Goal: Find specific page/section: Find specific page/section

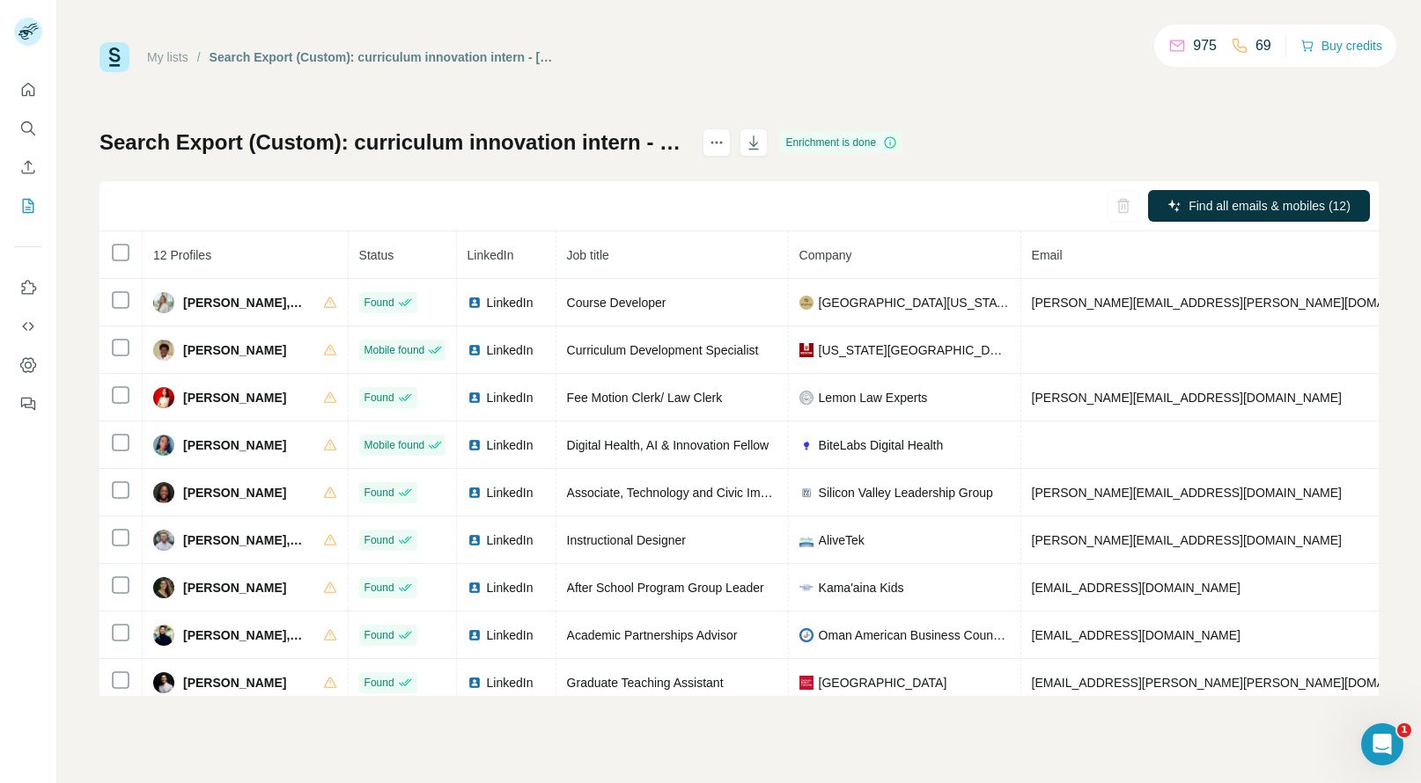
scroll to position [166, 5]
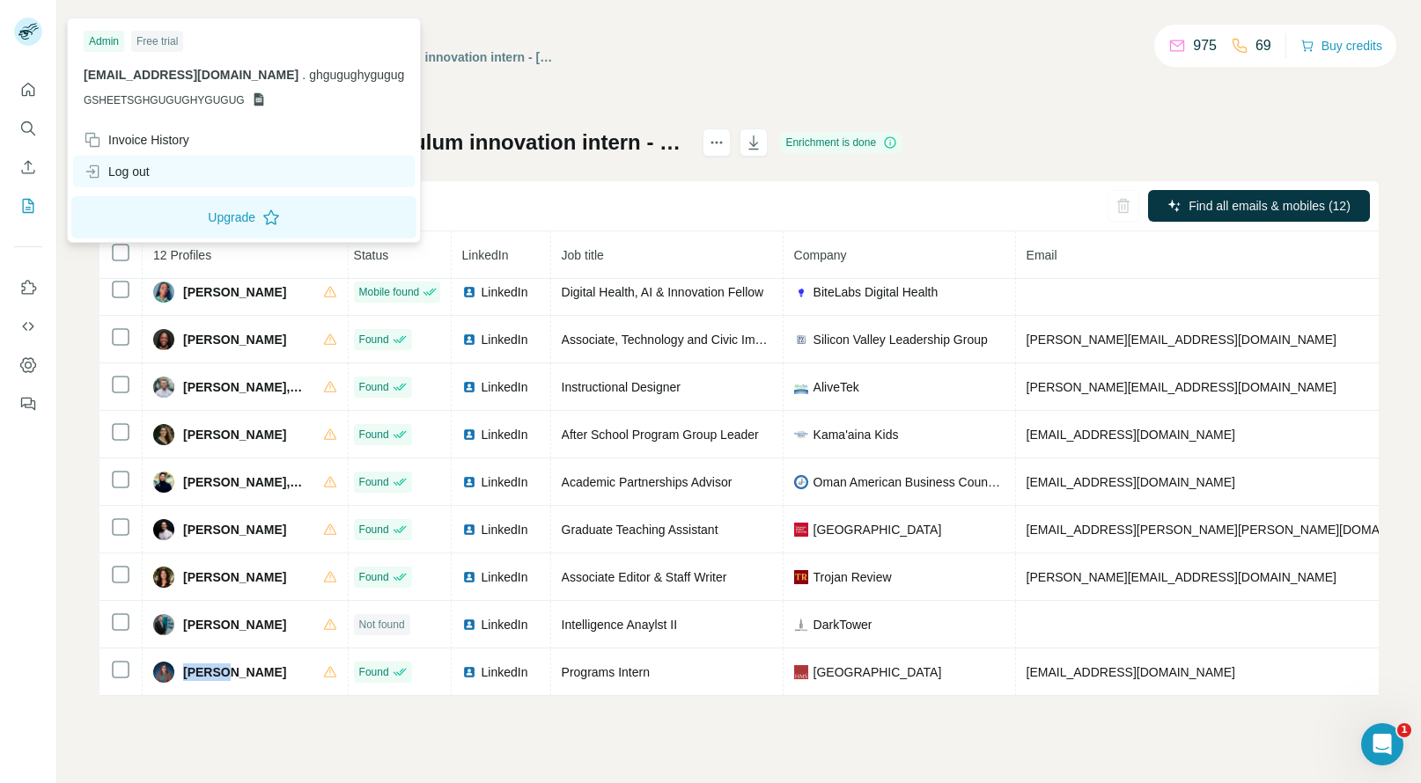
click at [119, 167] on div "Log out" at bounding box center [117, 172] width 66 height 18
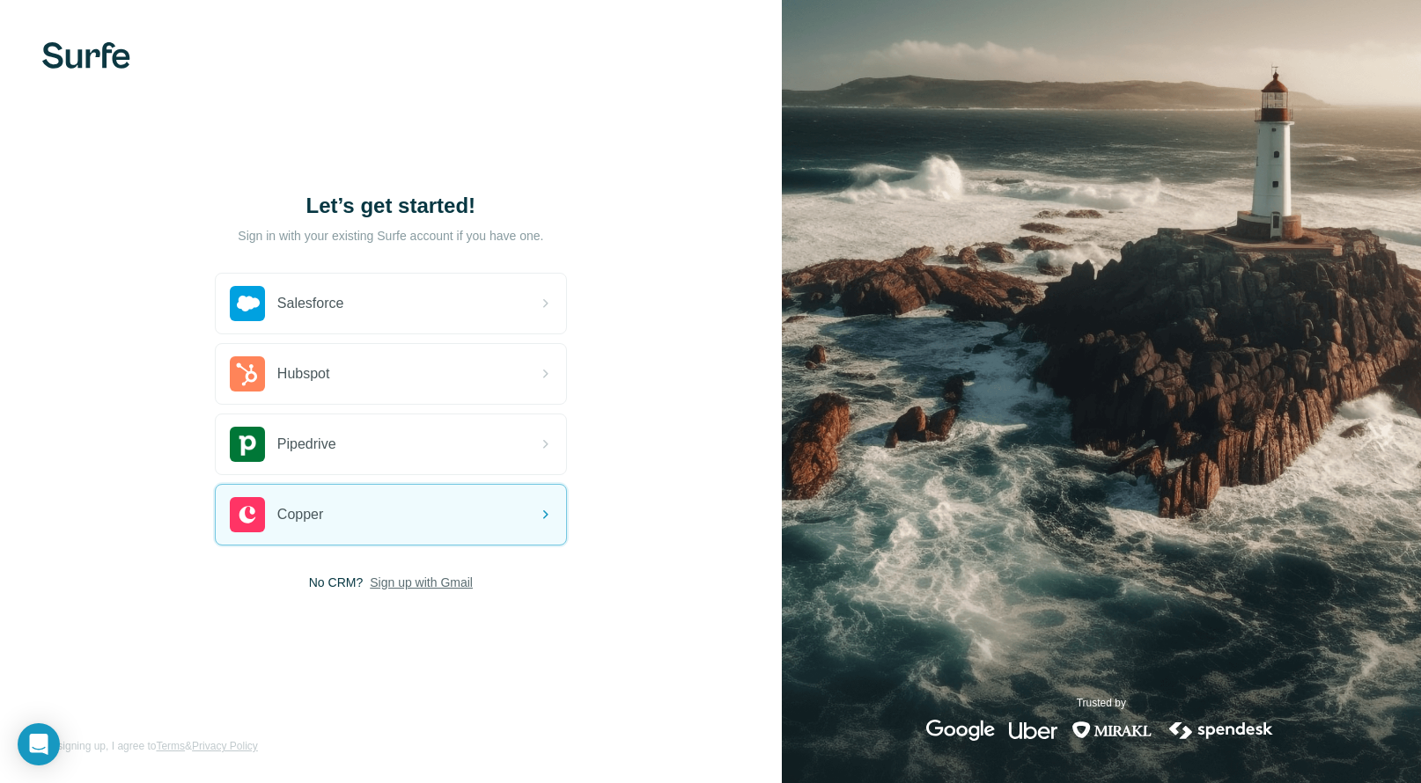
click at [379, 583] on span "Sign up with Gmail" at bounding box center [421, 583] width 103 height 18
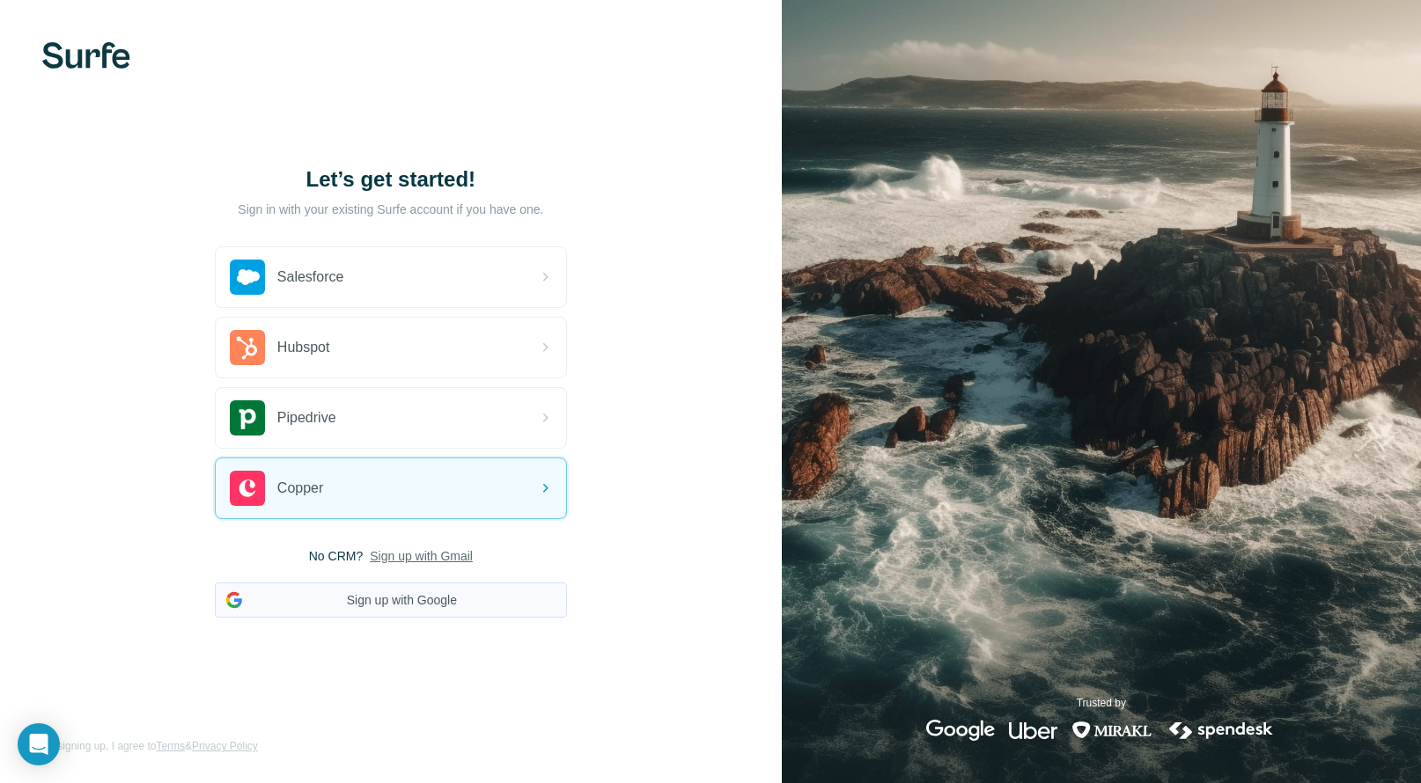
click at [408, 595] on button "Sign up with Google" at bounding box center [391, 600] width 352 height 35
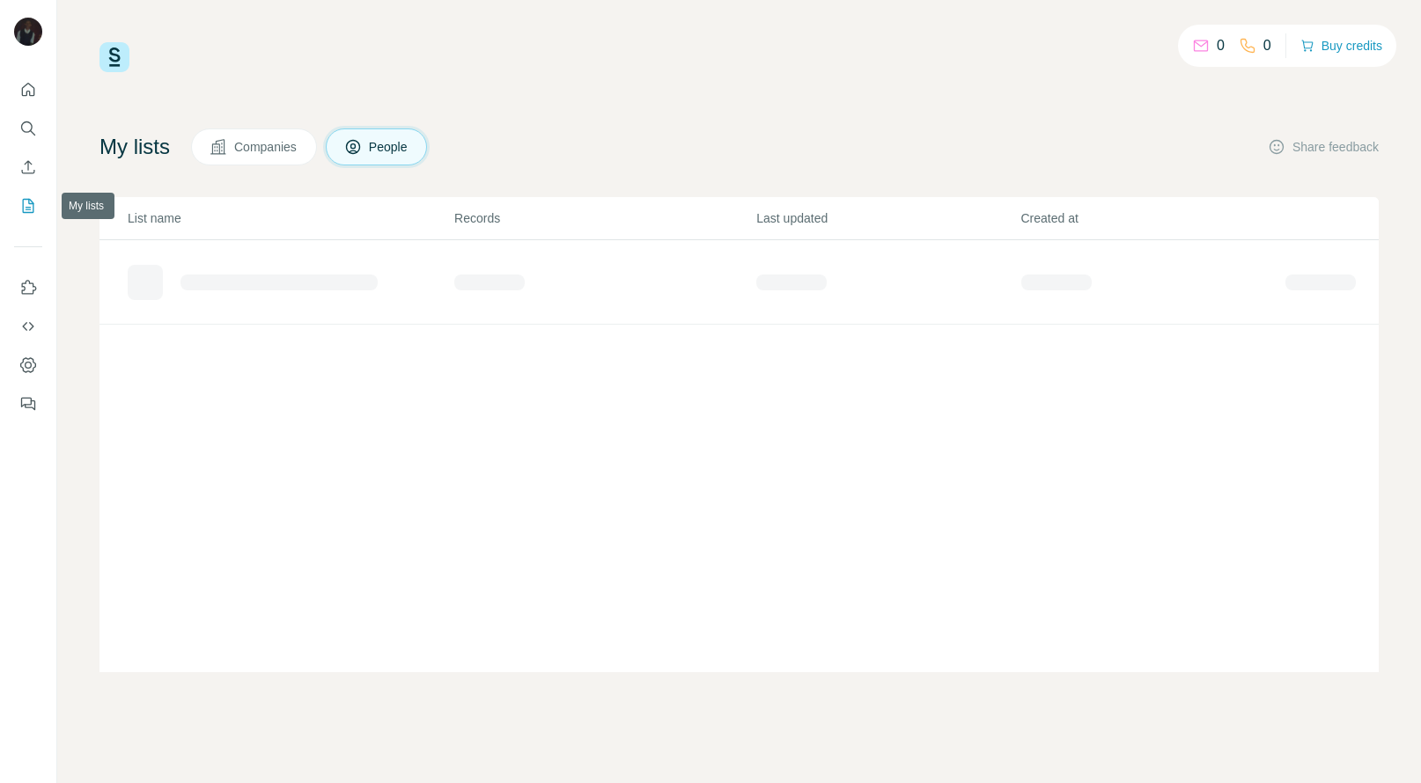
click at [32, 203] on icon "My lists" at bounding box center [30, 204] width 9 height 11
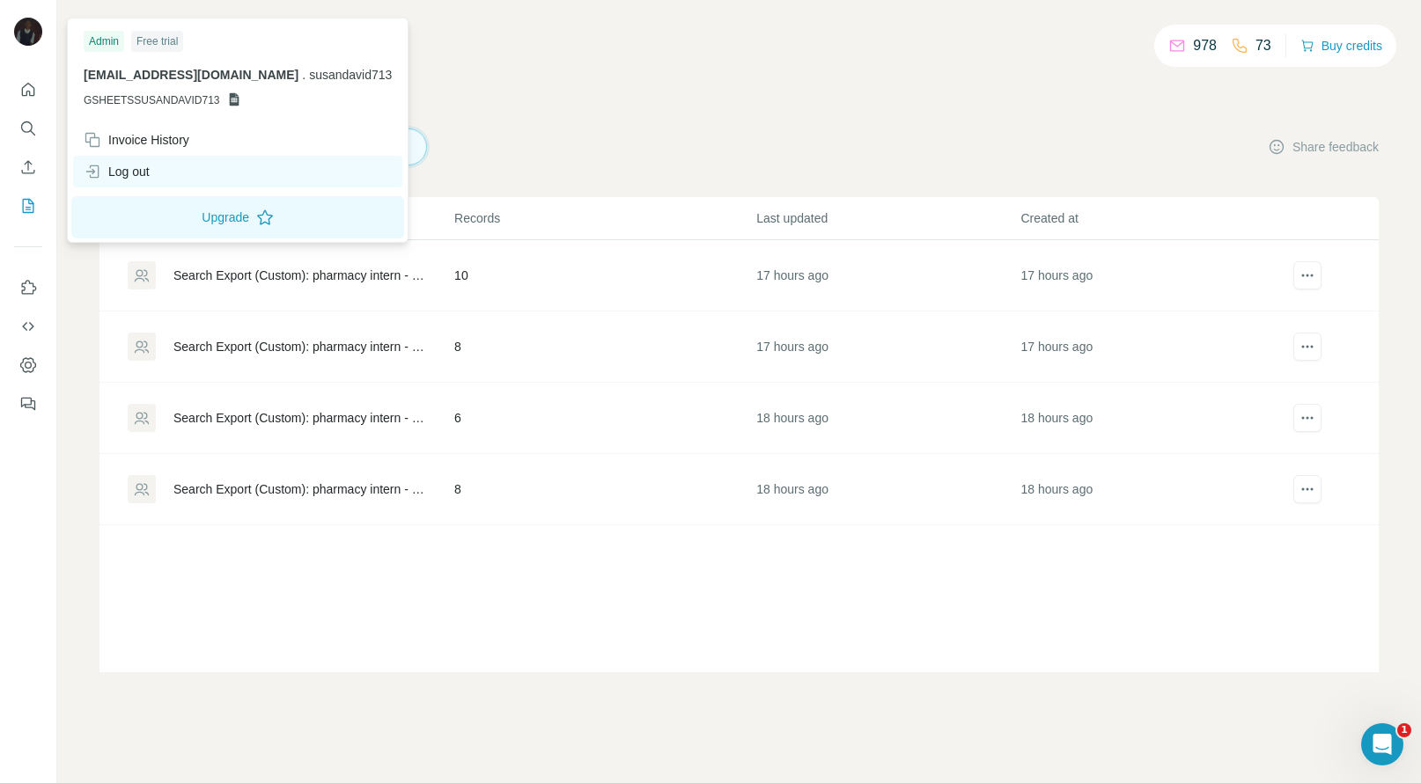
click at [139, 165] on div "Log out" at bounding box center [117, 172] width 66 height 18
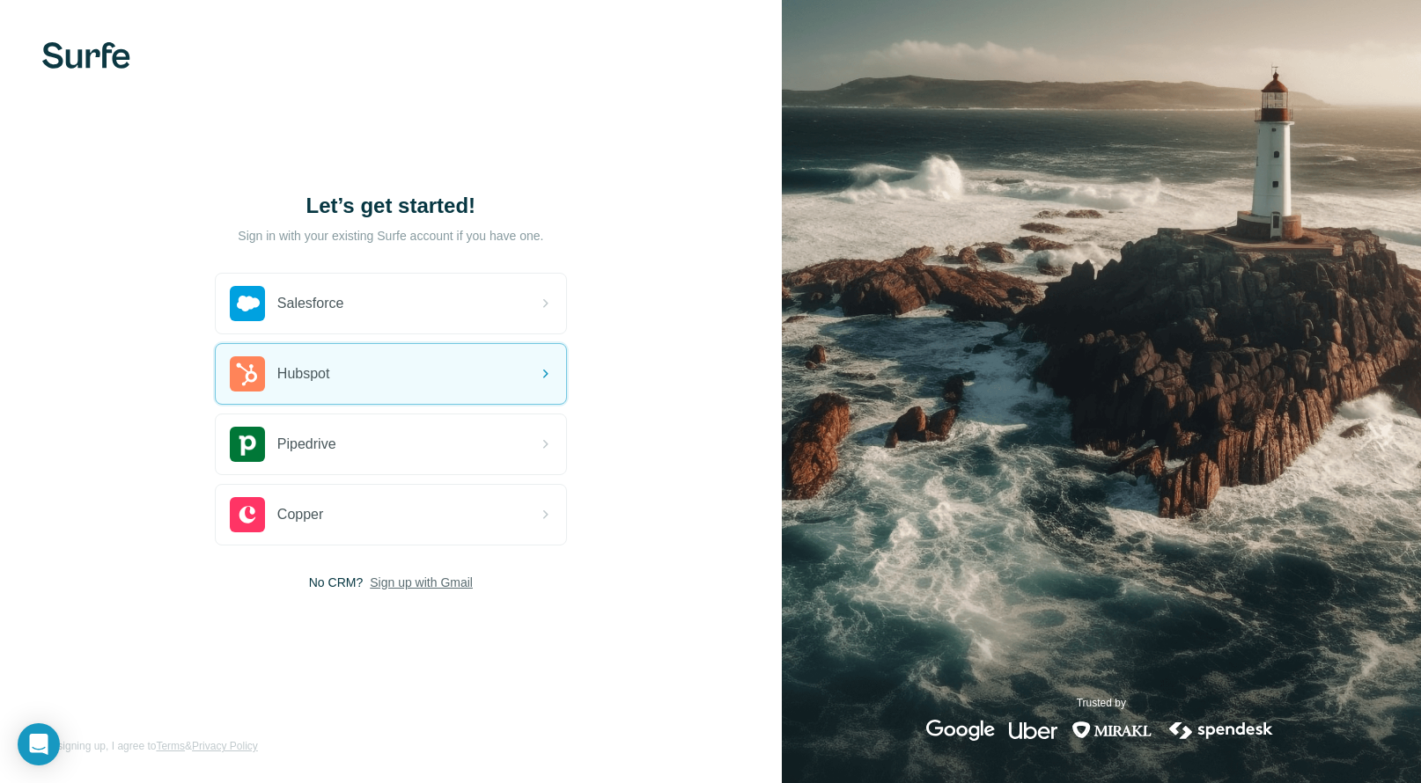
click at [399, 577] on span "Sign up with Gmail" at bounding box center [421, 583] width 103 height 18
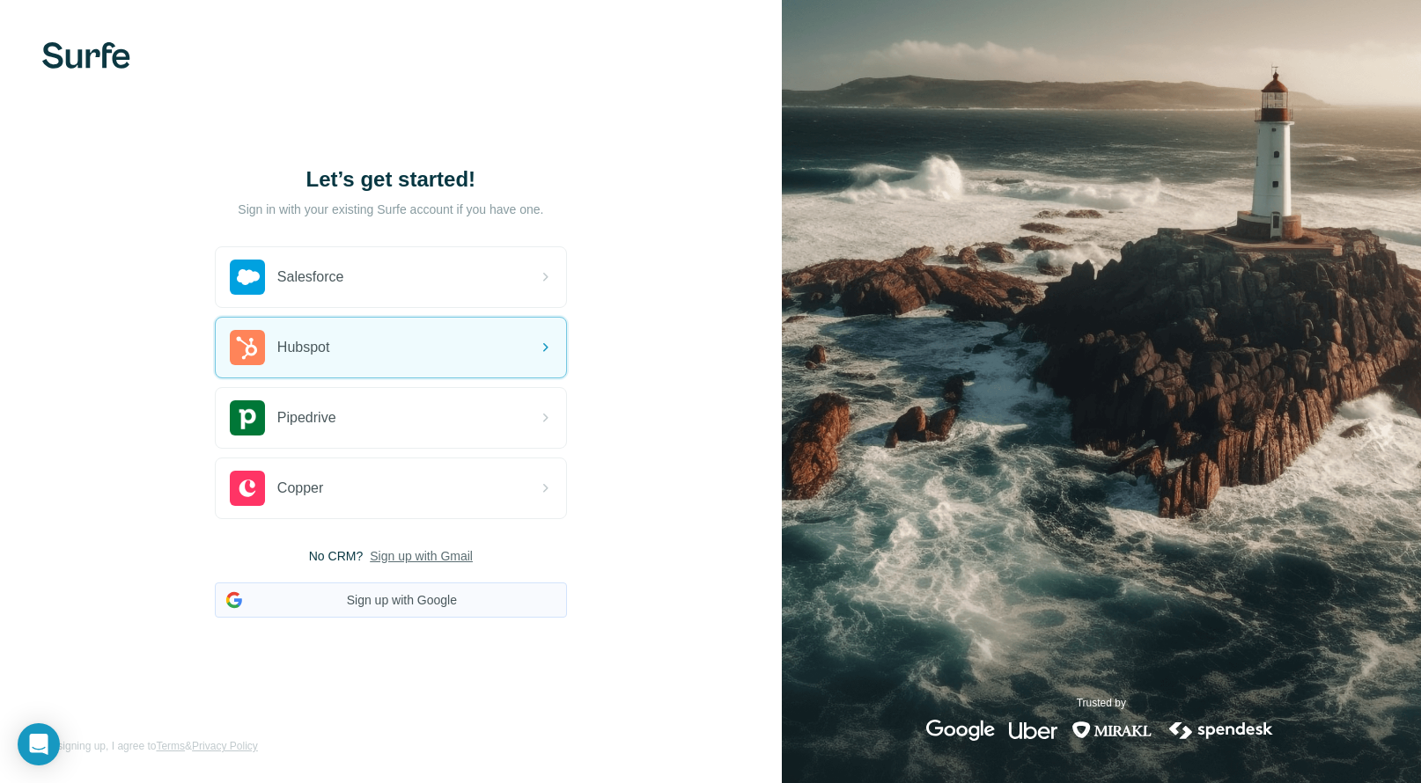
click at [408, 608] on button "Sign up with Google" at bounding box center [391, 600] width 352 height 35
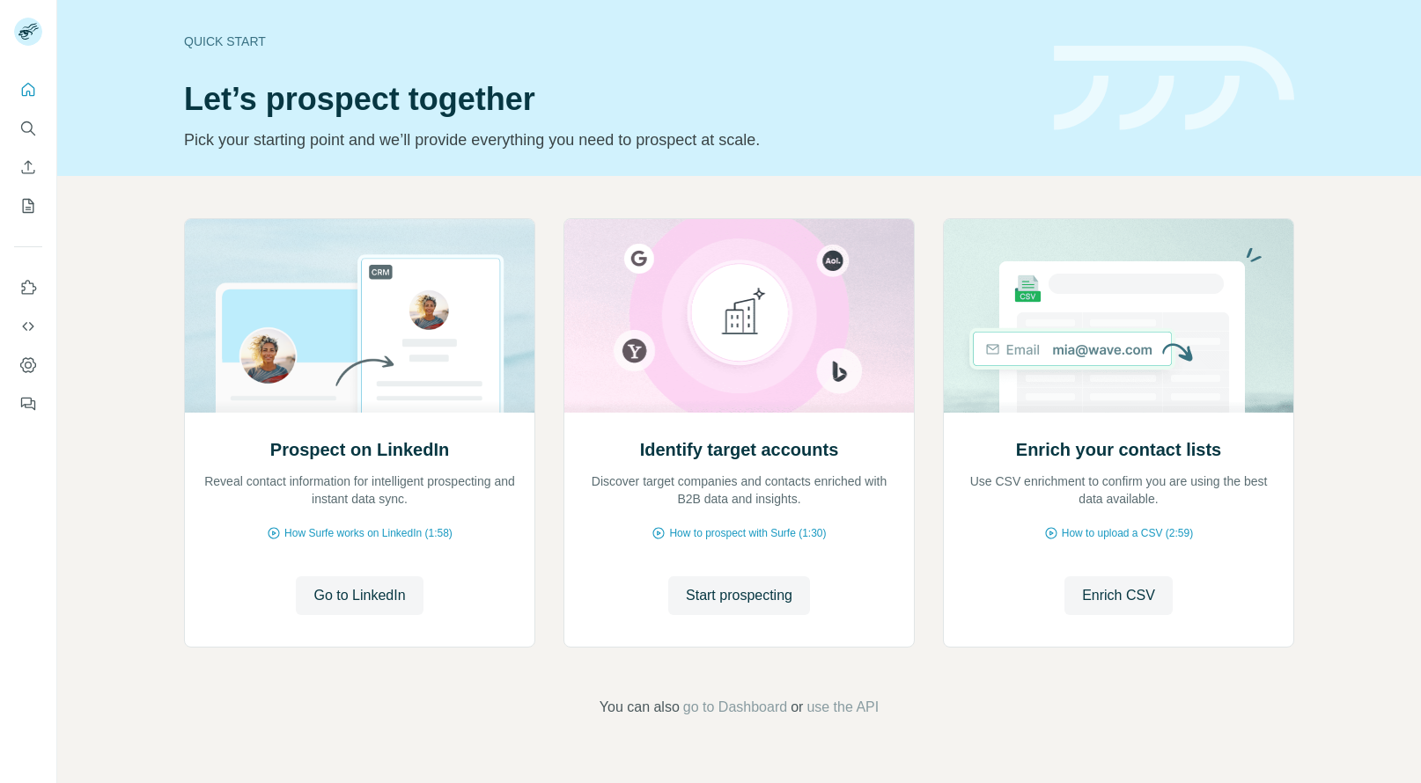
click at [35, 206] on icon "My lists" at bounding box center [28, 206] width 18 height 18
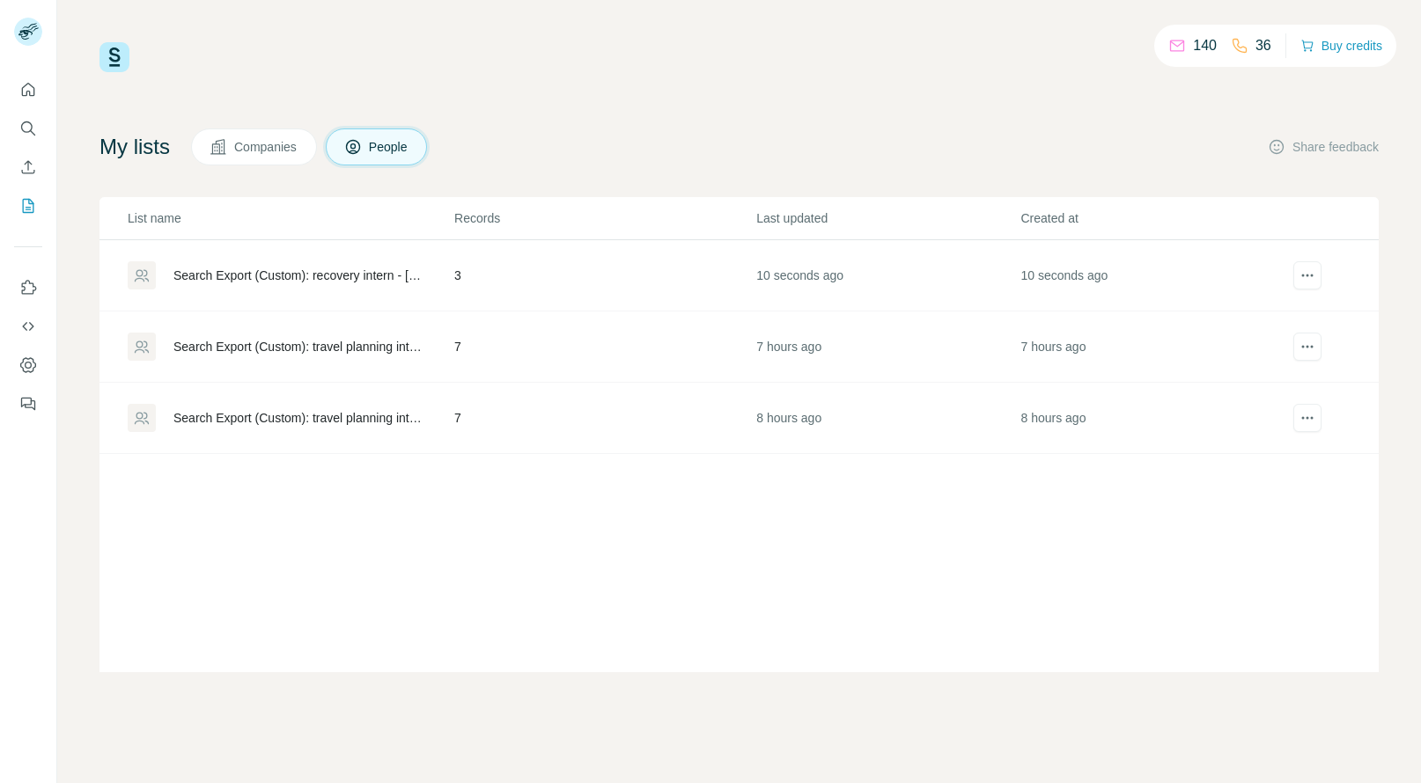
click at [757, 276] on td "10 seconds ago" at bounding box center [887, 275] width 264 height 71
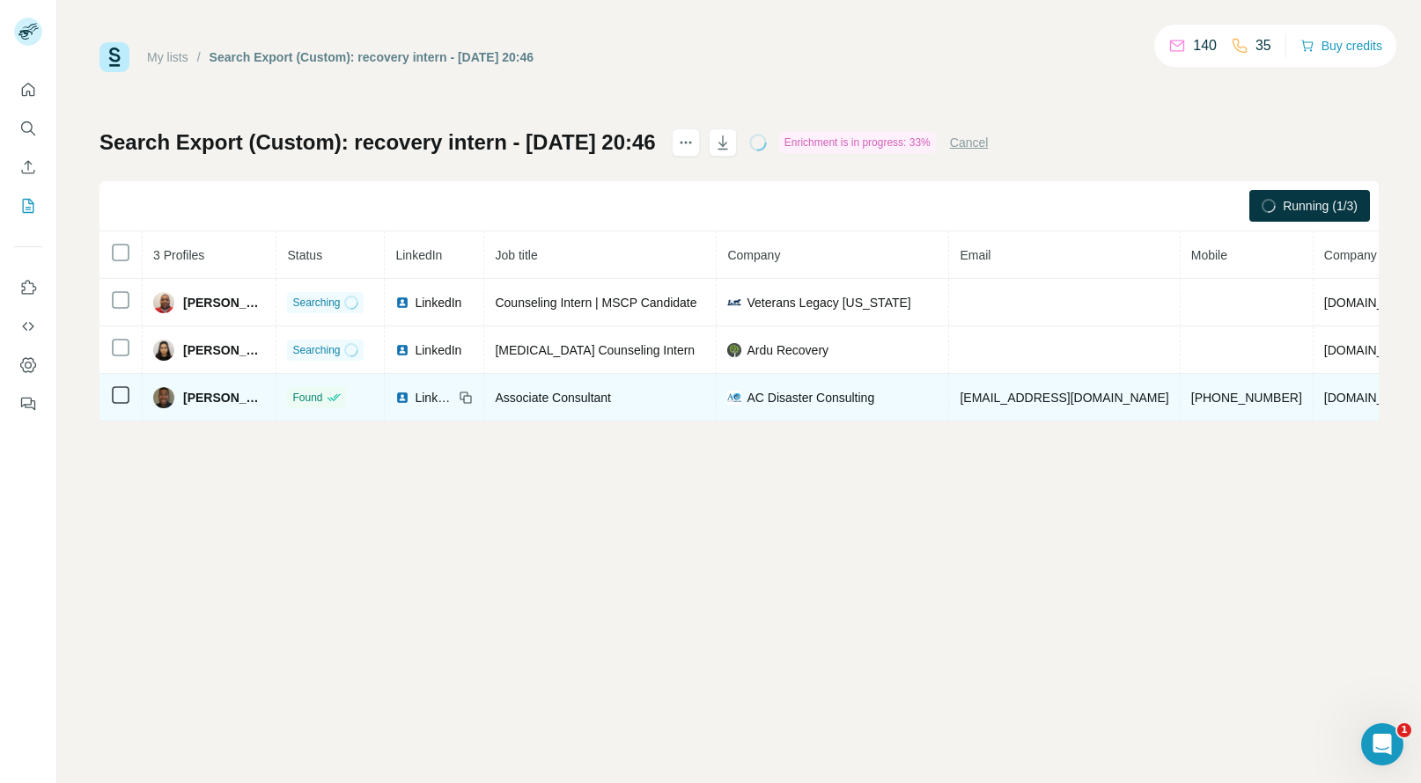
click at [1068, 400] on span "mjefferson@acdisaster.com" at bounding box center [1063, 398] width 209 height 14
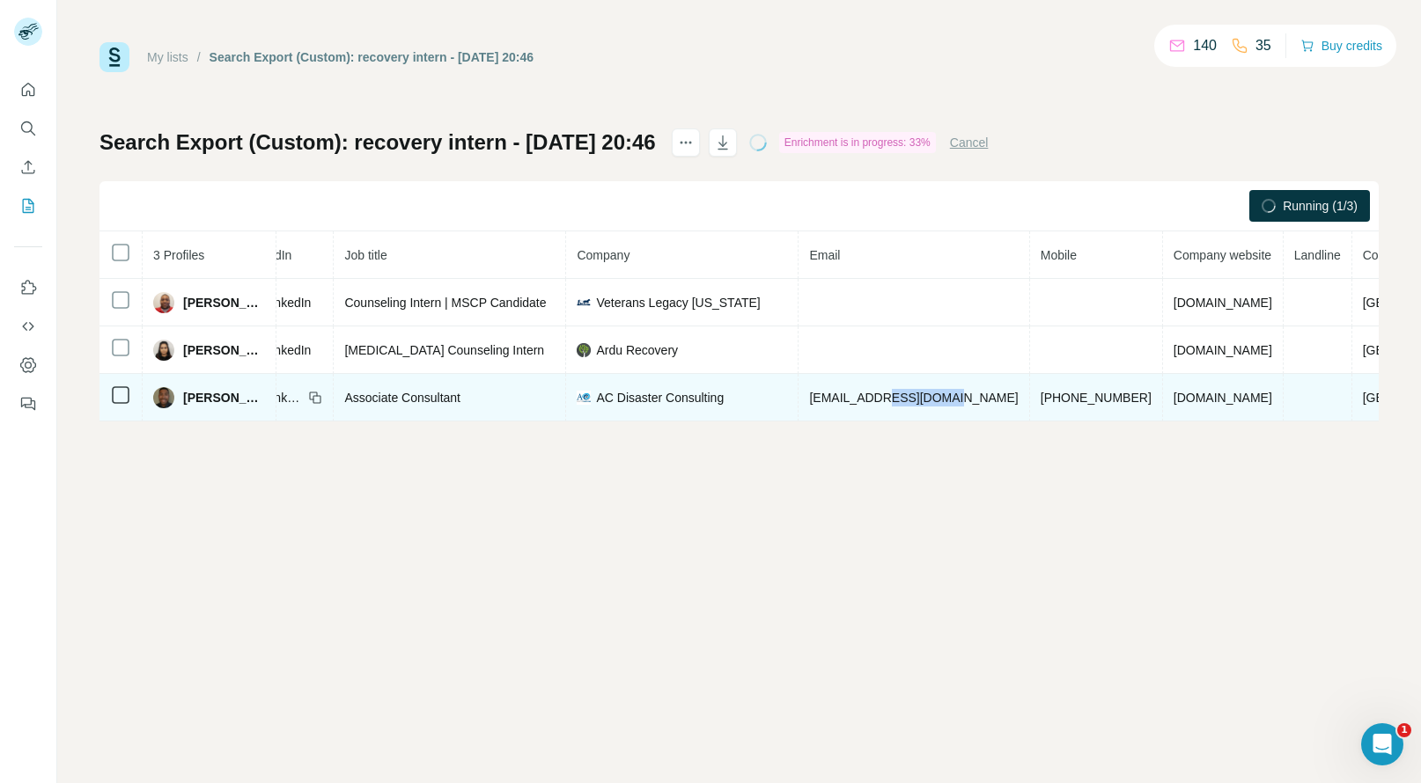
scroll to position [0, 151]
click at [1055, 397] on span "+13109277531" at bounding box center [1095, 398] width 111 height 14
copy span "+13109277531"
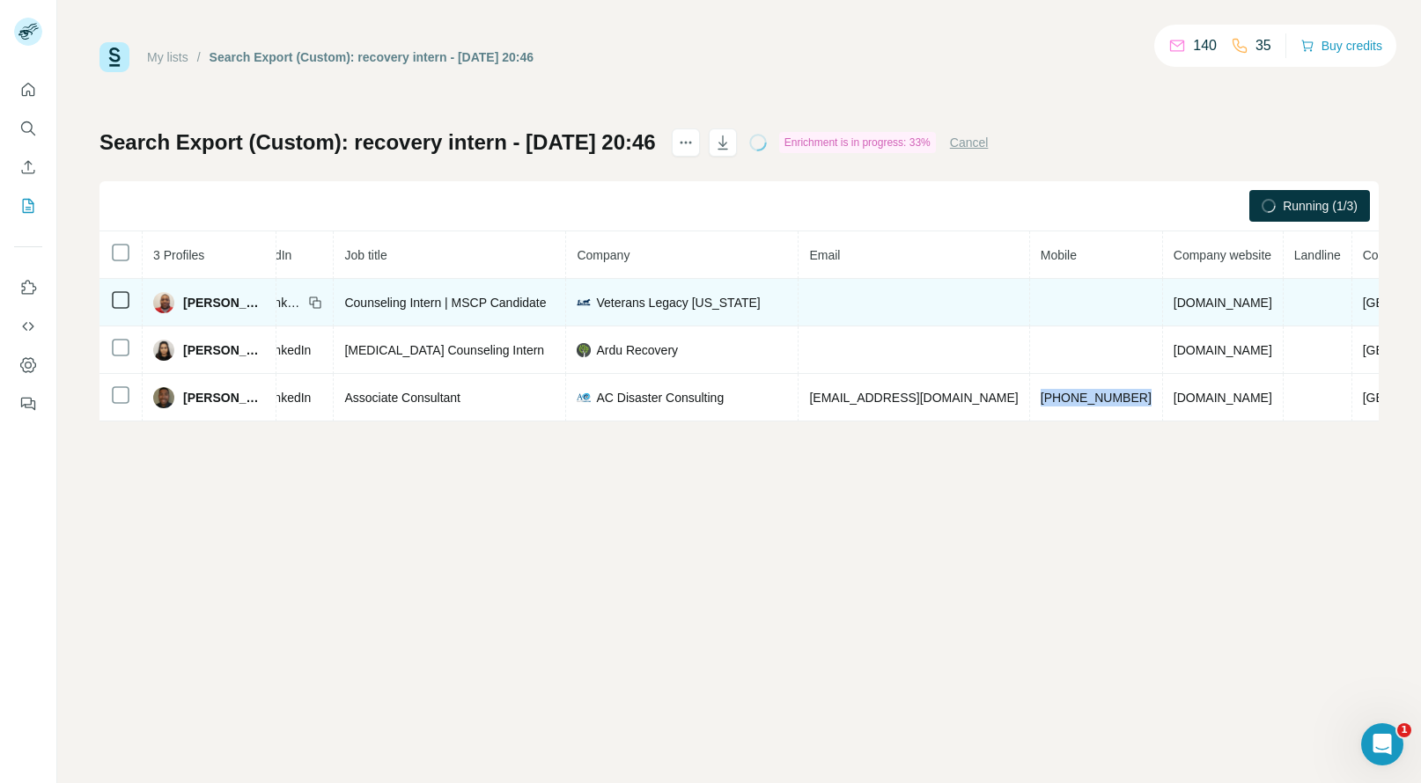
scroll to position [0, 0]
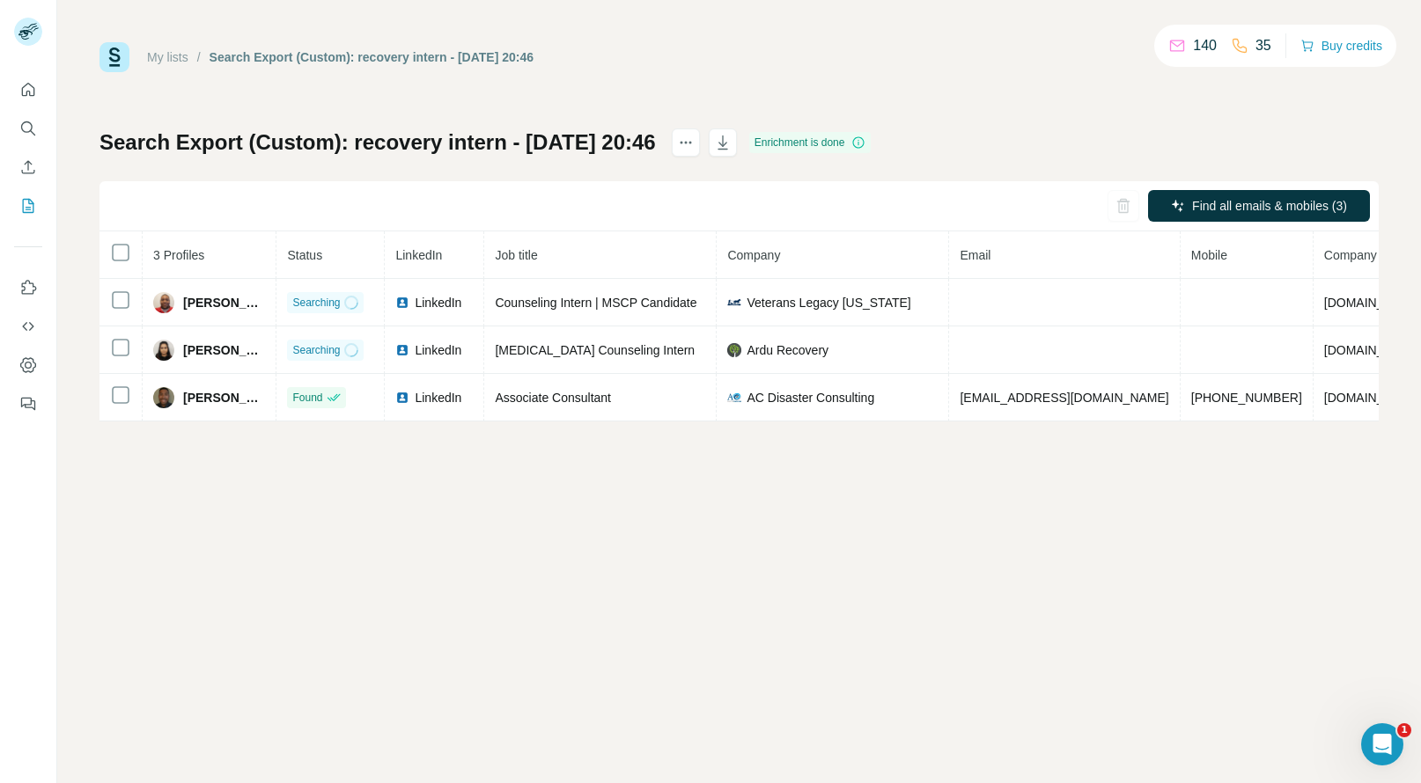
click at [1082, 461] on div "My lists / Search Export (Custom): recovery intern - 10/10/2025 20:46 140 35 Bu…" at bounding box center [738, 391] width 1363 height 783
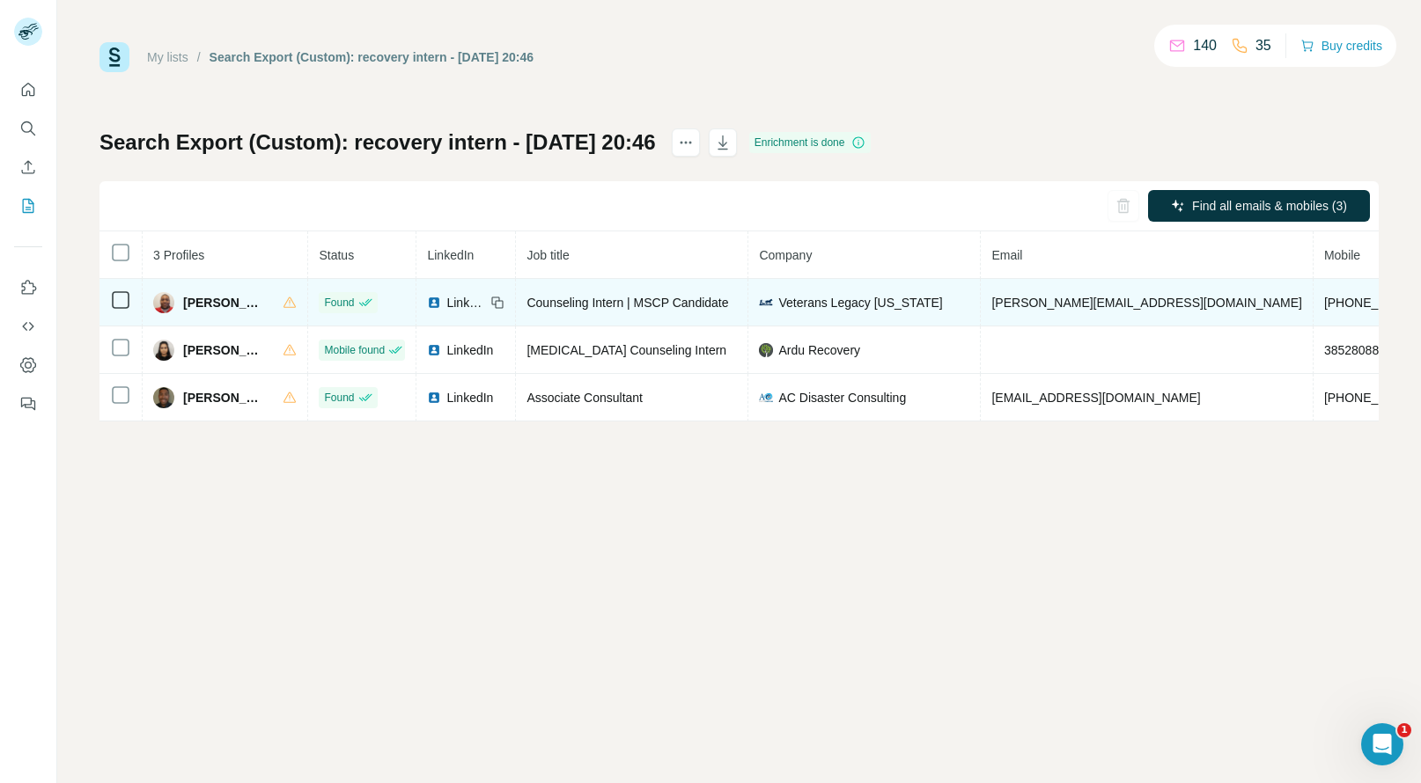
click at [1324, 301] on span "+18086308329" at bounding box center [1379, 303] width 111 height 14
copy span "+18086308329"
click at [203, 311] on div "Andrew Burgess" at bounding box center [209, 302] width 112 height 21
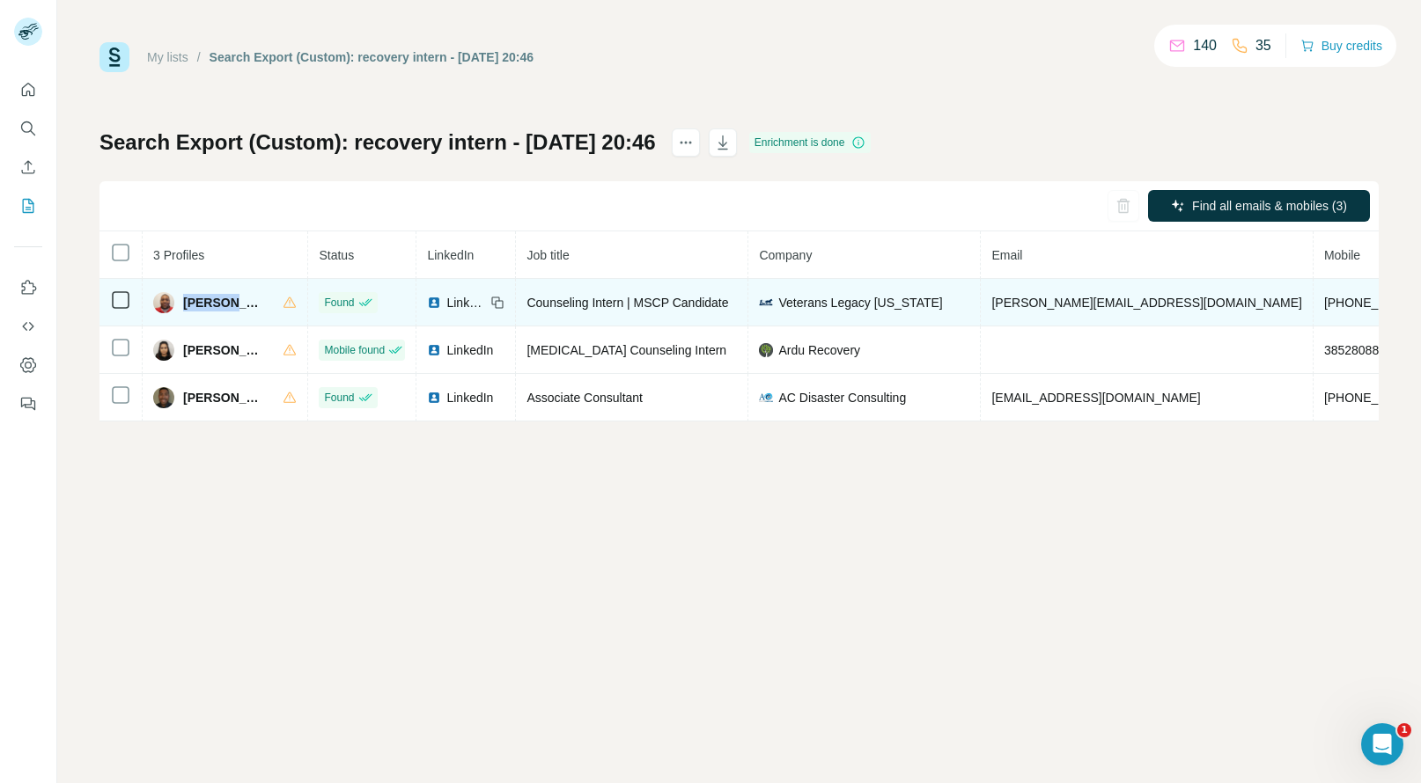
click at [203, 311] on div "Andrew Burgess" at bounding box center [209, 302] width 112 height 21
copy span "Andrew"
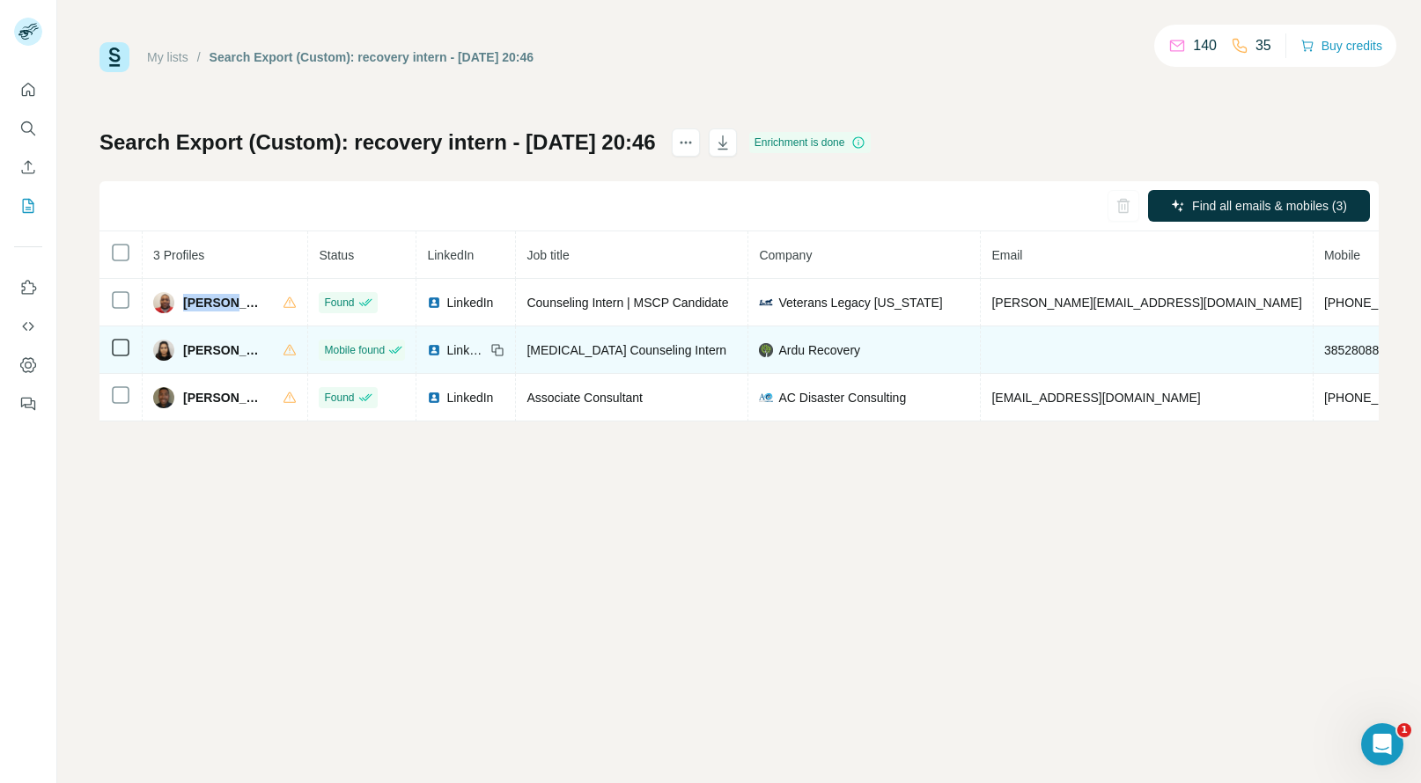
click at [1324, 343] on span "3852808854" at bounding box center [1358, 350] width 69 height 14
copy span "3852808854"
click at [202, 347] on span "Maria Zamora" at bounding box center [224, 351] width 82 height 18
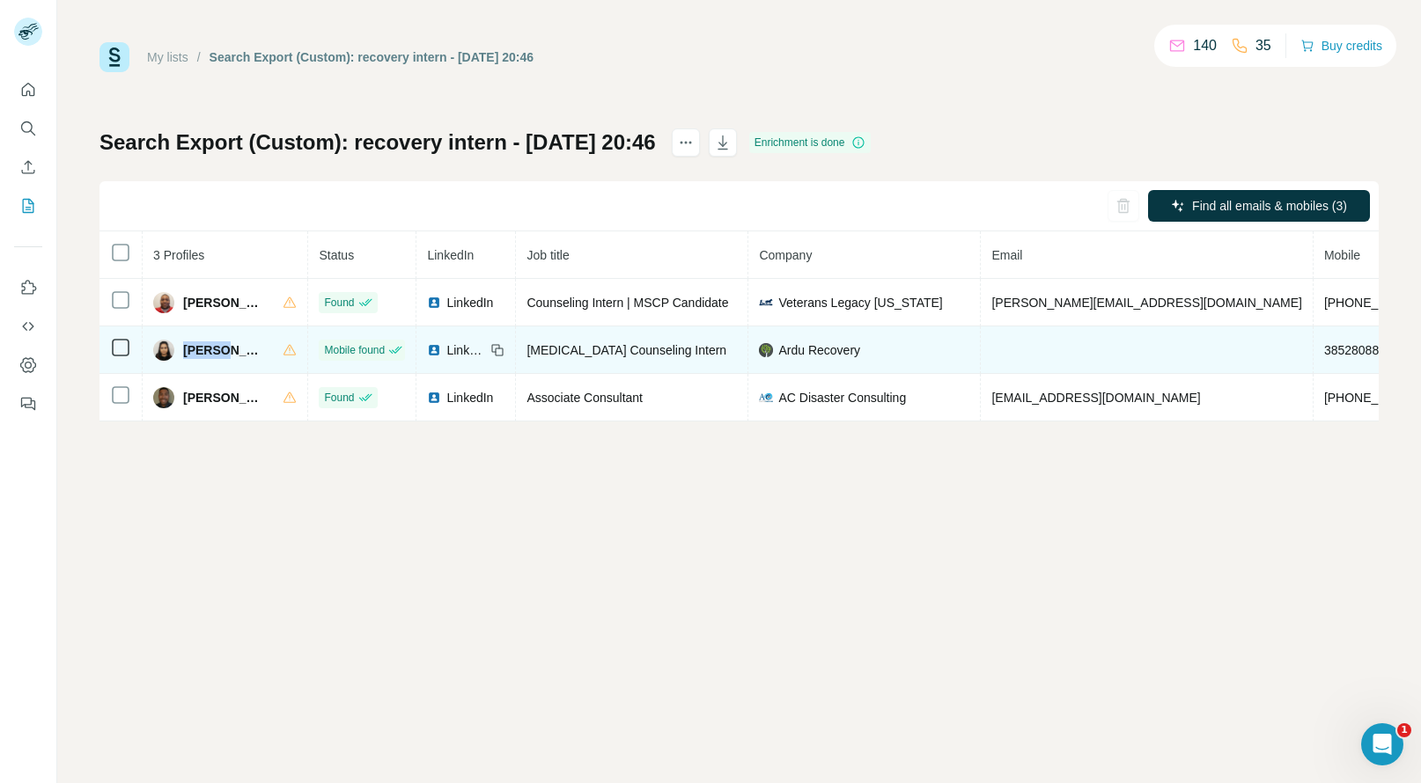
click at [202, 347] on span "Maria Zamora" at bounding box center [224, 351] width 82 height 18
copy span "Maria"
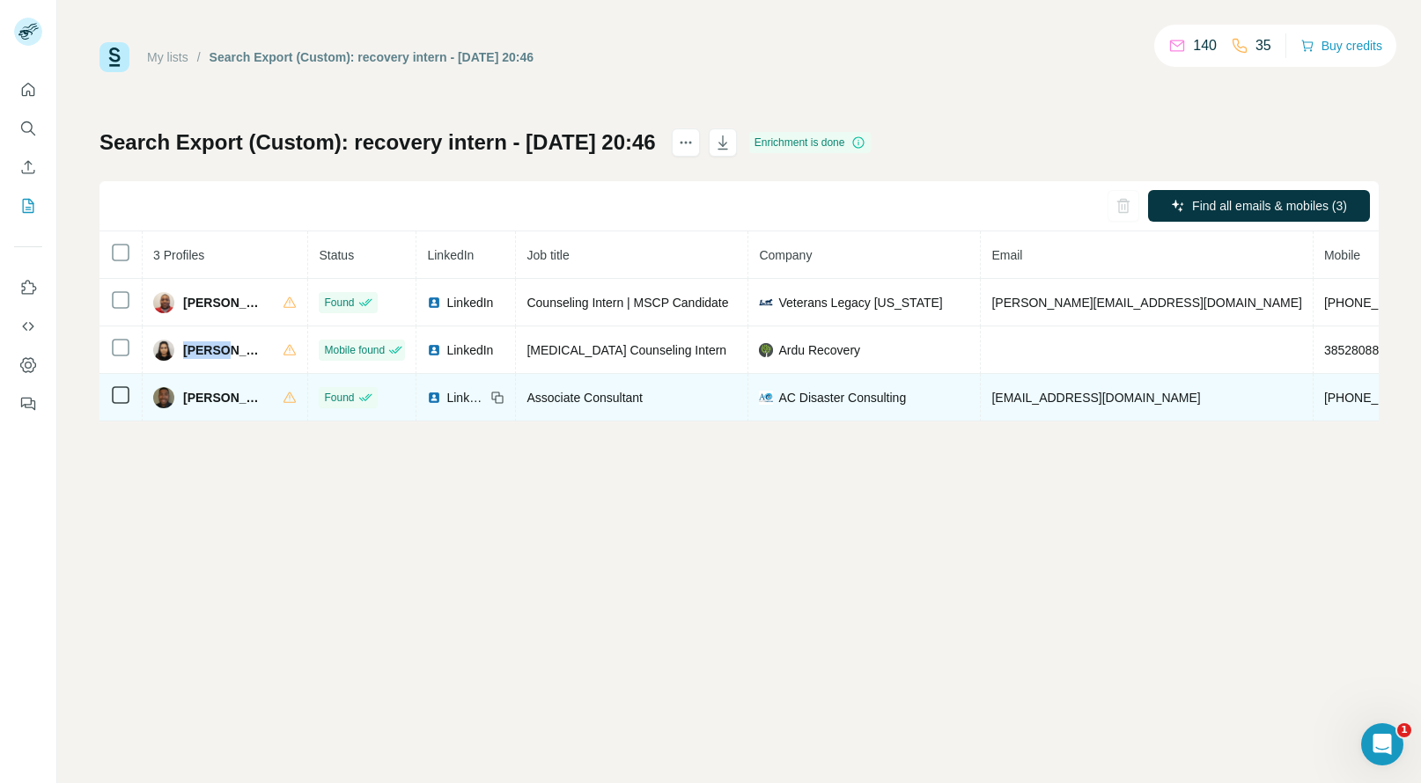
click at [1324, 399] on span "+13109277531" at bounding box center [1379, 398] width 111 height 14
copy span "+13109277531"
click at [219, 399] on span "Michael Jefferson" at bounding box center [224, 398] width 82 height 18
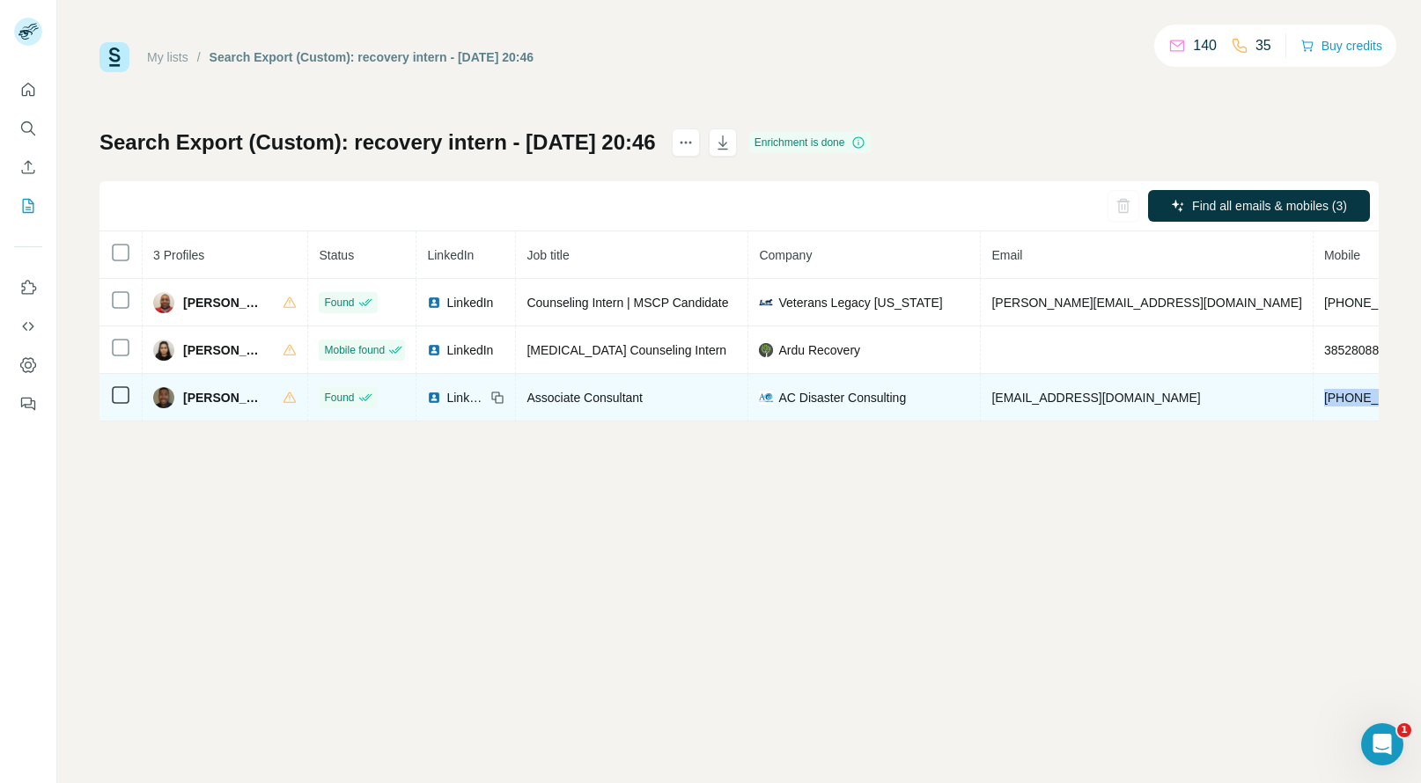
click at [219, 399] on span "Michael Jefferson" at bounding box center [224, 398] width 82 height 18
copy span "Michael"
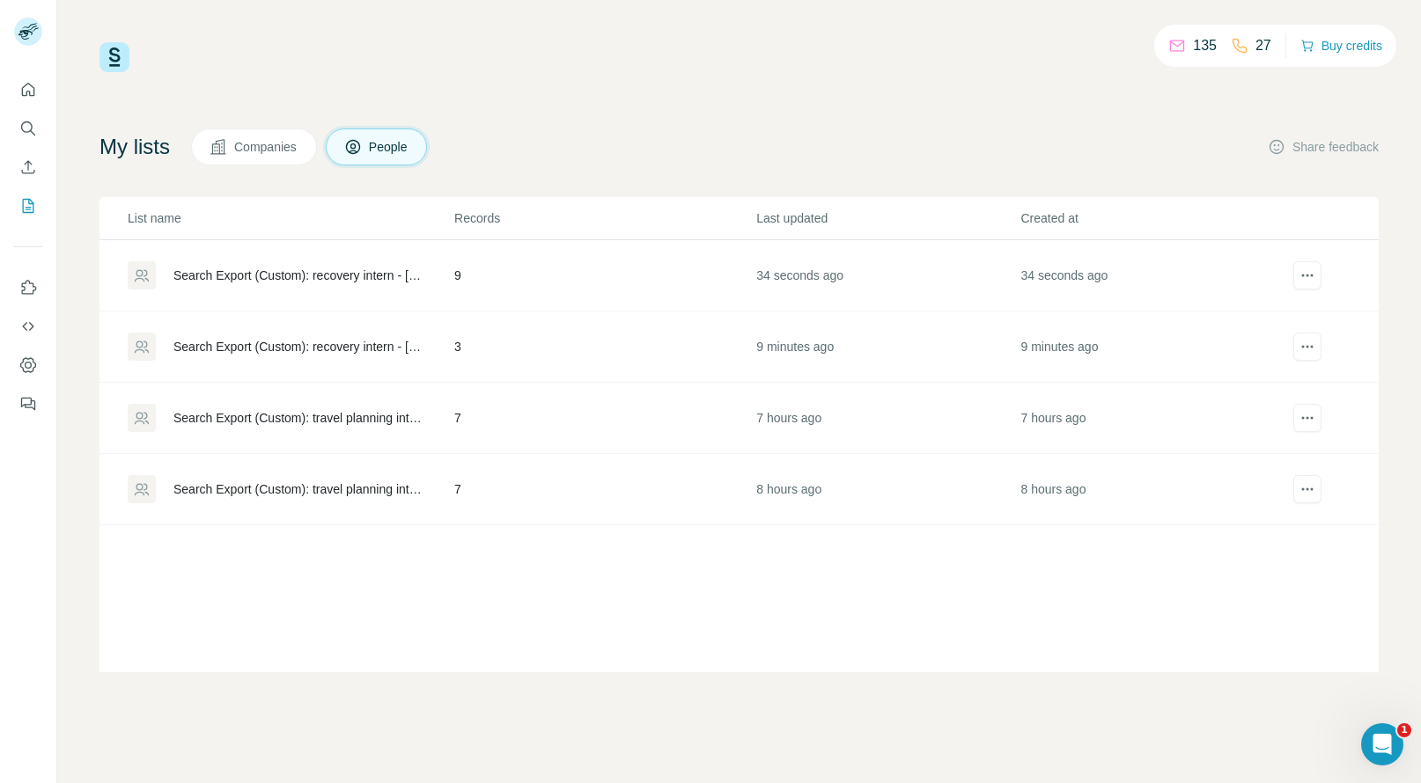
click at [774, 261] on td "34 seconds ago" at bounding box center [887, 275] width 264 height 71
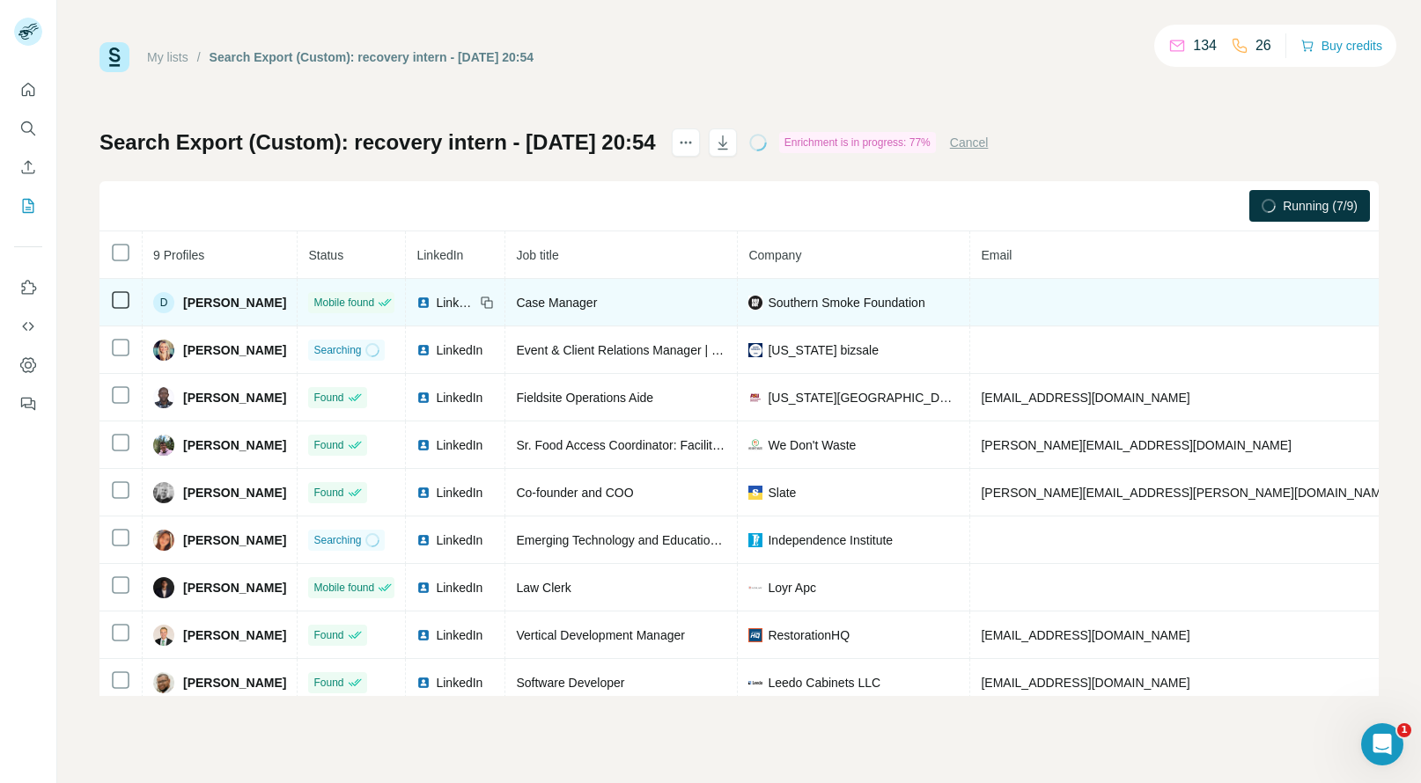
copy span "+15044008834"
click at [206, 304] on span "Darci Becker" at bounding box center [234, 303] width 103 height 18
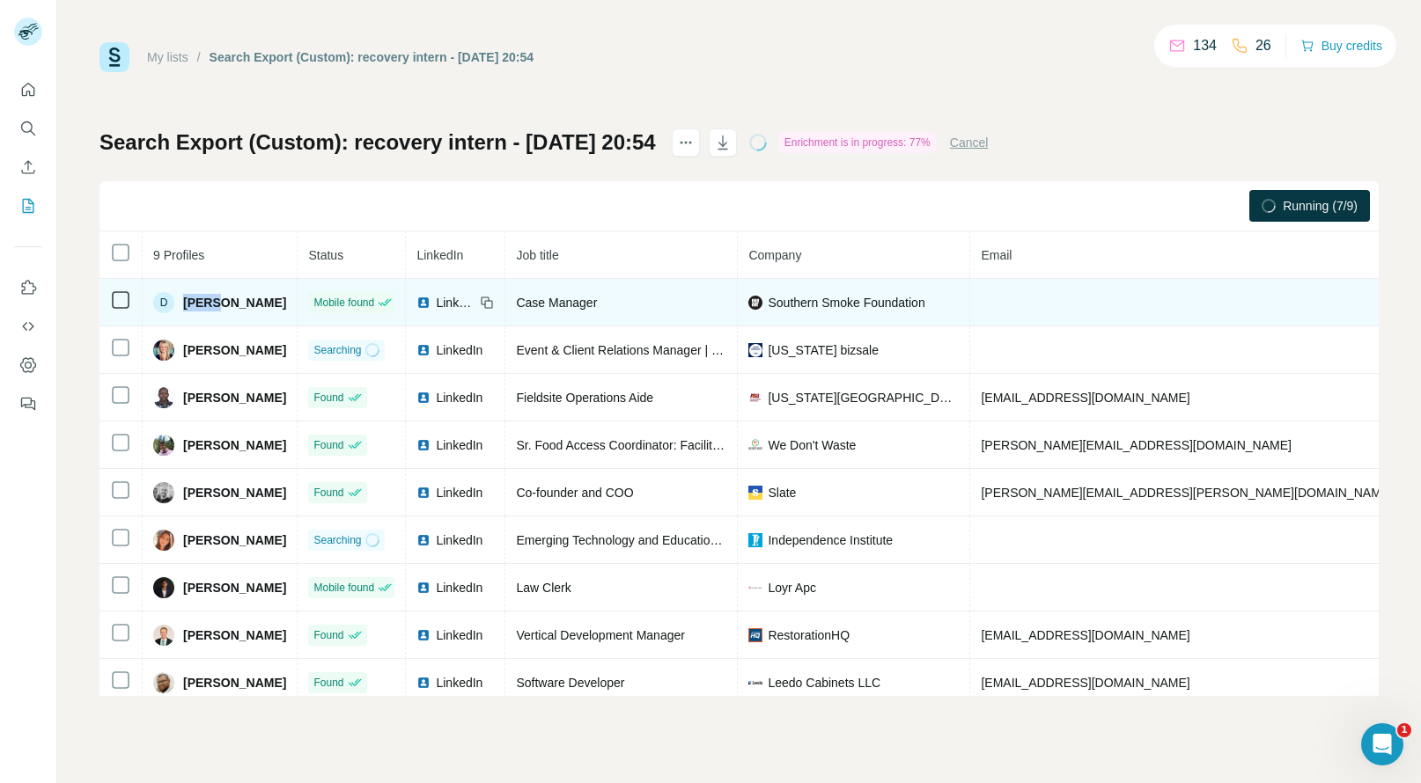
copy span "Darci"
click at [206, 304] on span "Darci Becker" at bounding box center [234, 303] width 103 height 18
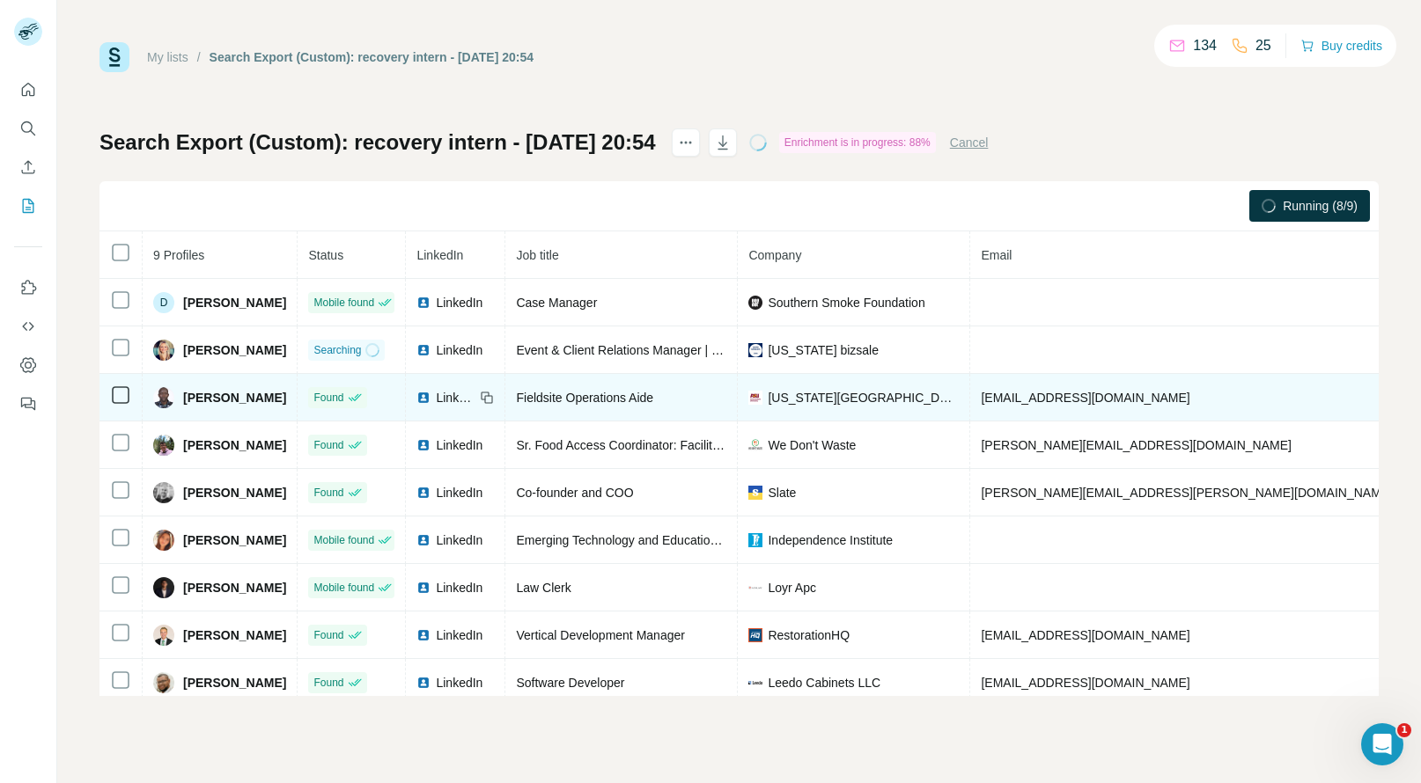
copy span "+19193893633"
click at [203, 398] on span "Hawkins Ngeno" at bounding box center [234, 398] width 103 height 18
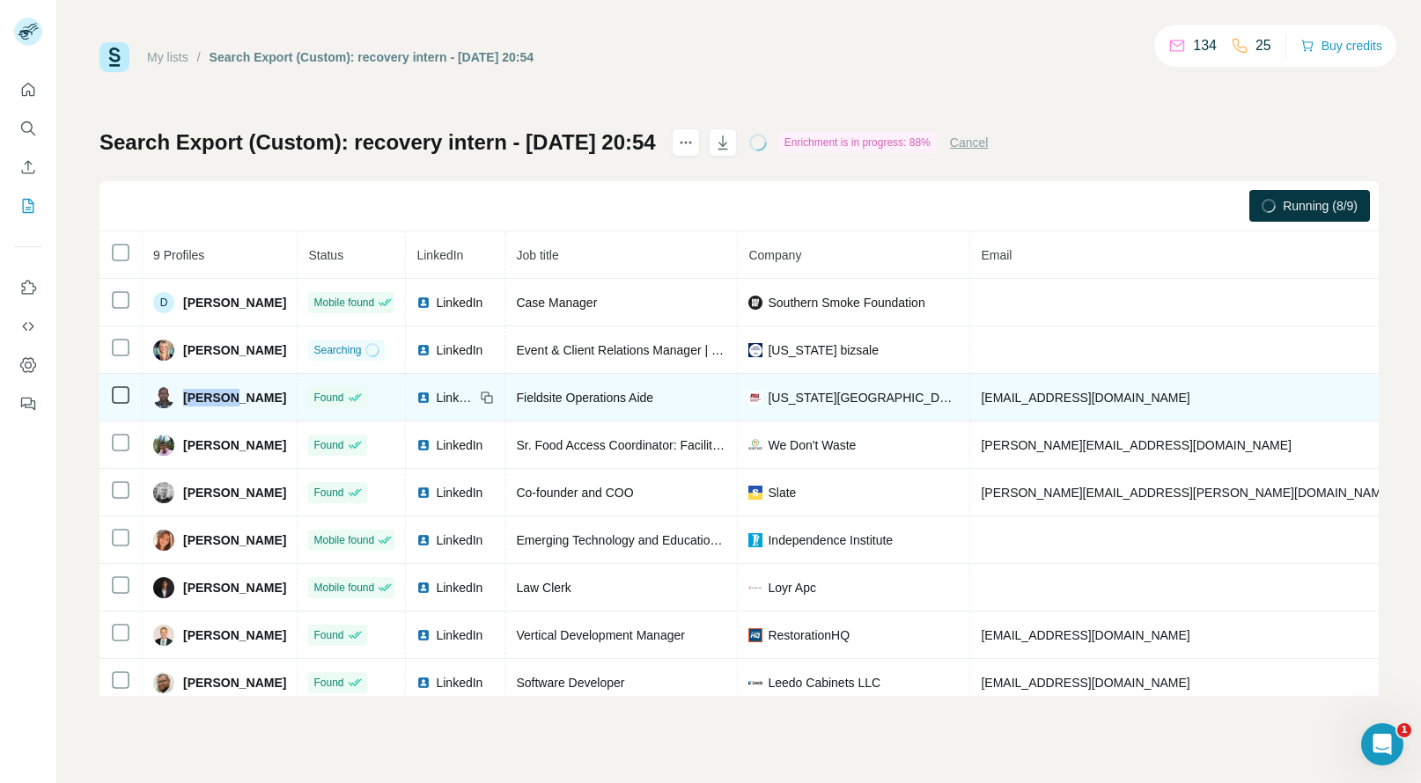
click at [203, 398] on span "Hawkins Ngeno" at bounding box center [234, 398] width 103 height 18
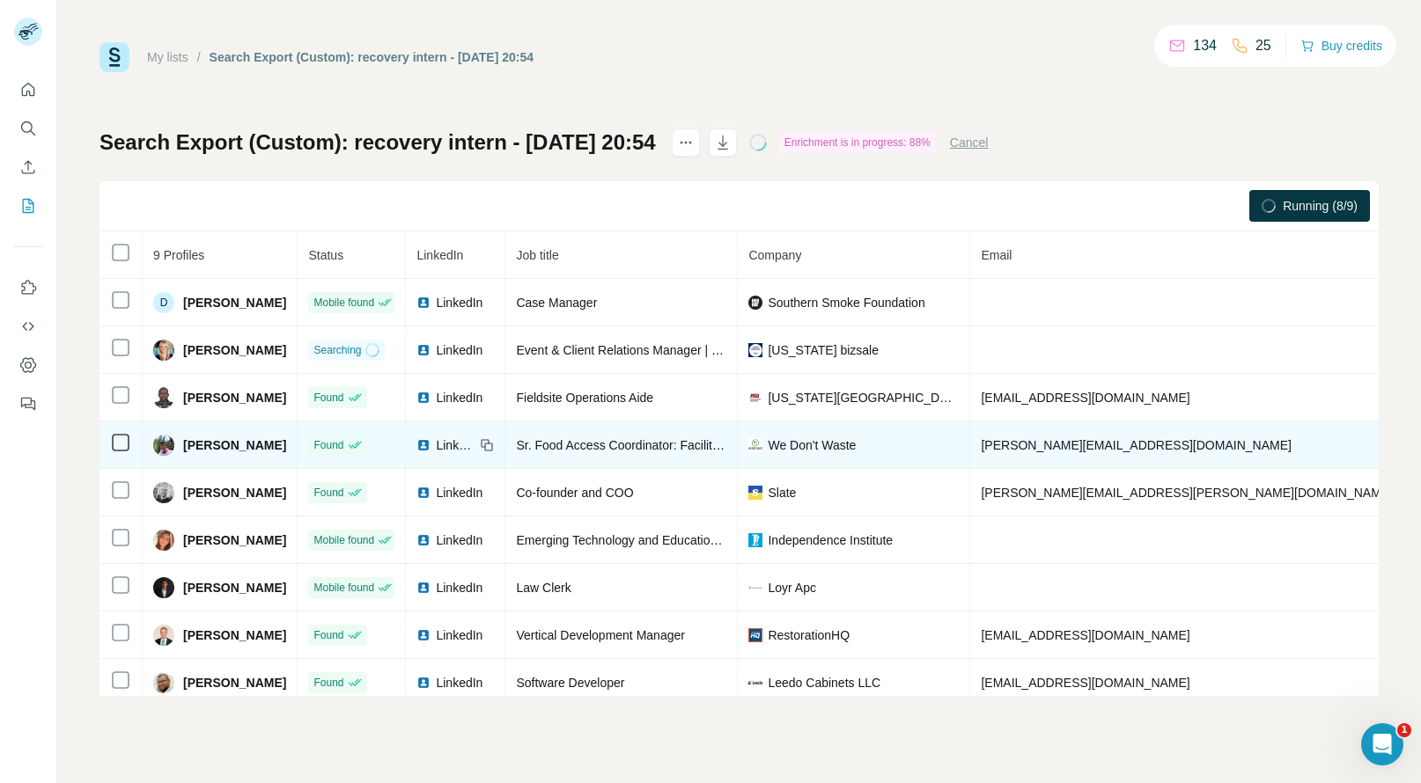
click at [191, 446] on span "Jose Espin" at bounding box center [234, 446] width 103 height 18
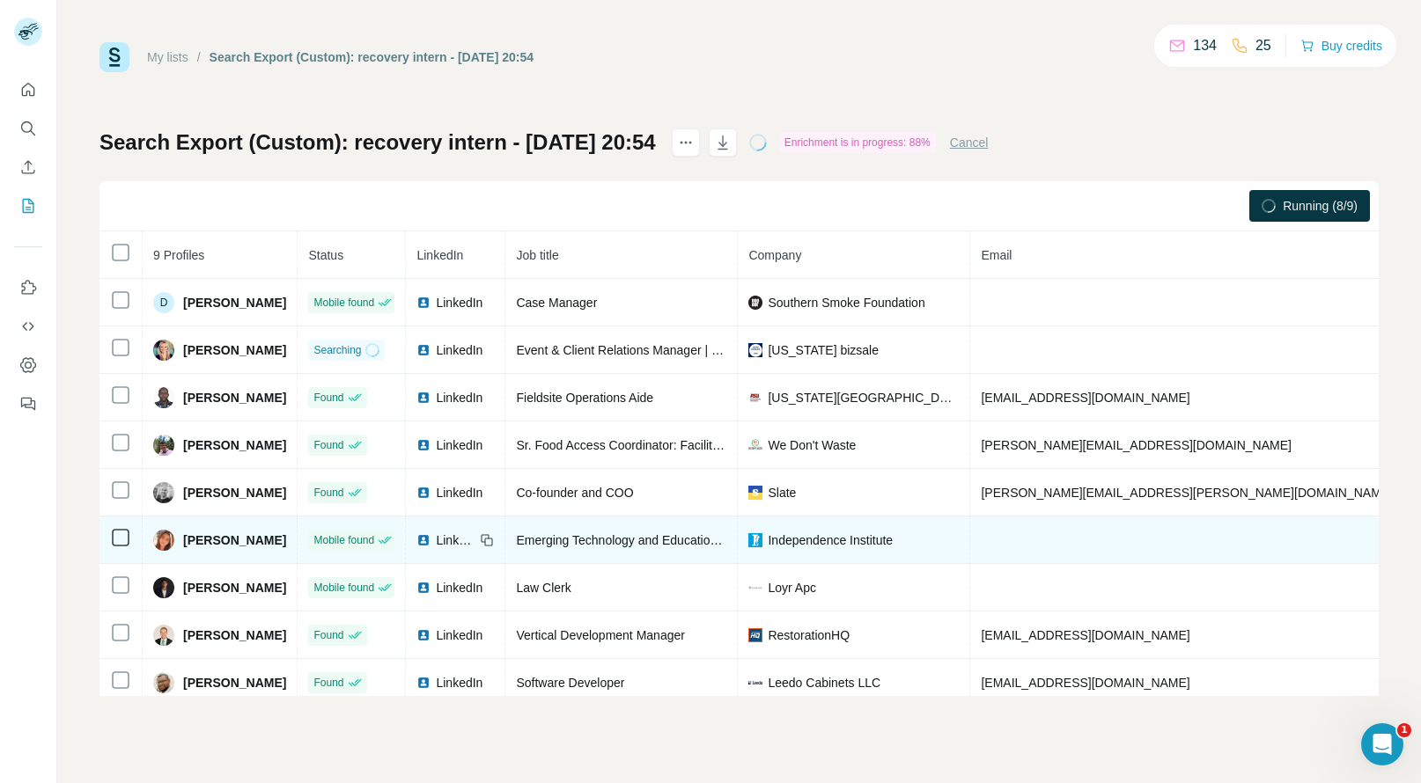
click at [200, 542] on span "Mae Webster" at bounding box center [234, 541] width 103 height 18
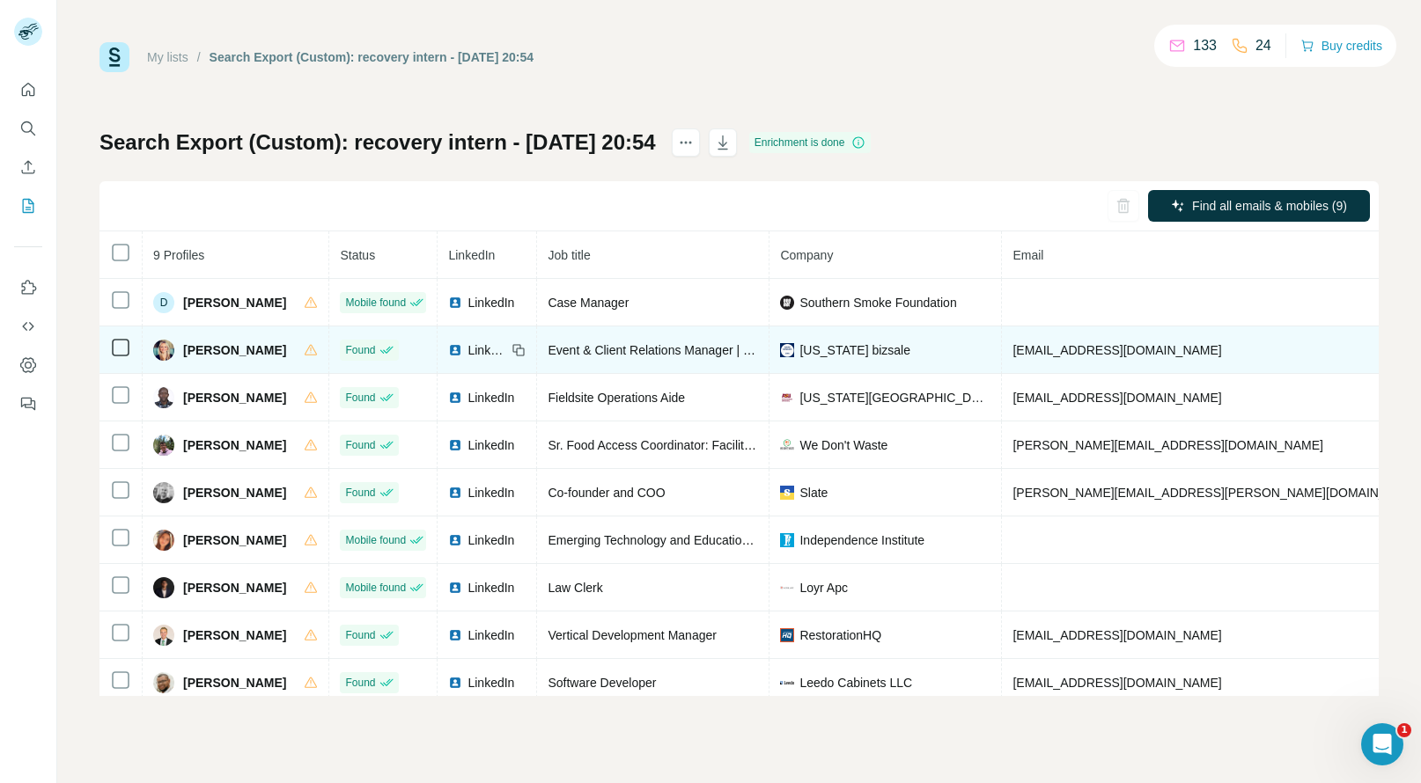
click at [191, 347] on span "Eileen Frary" at bounding box center [234, 351] width 103 height 18
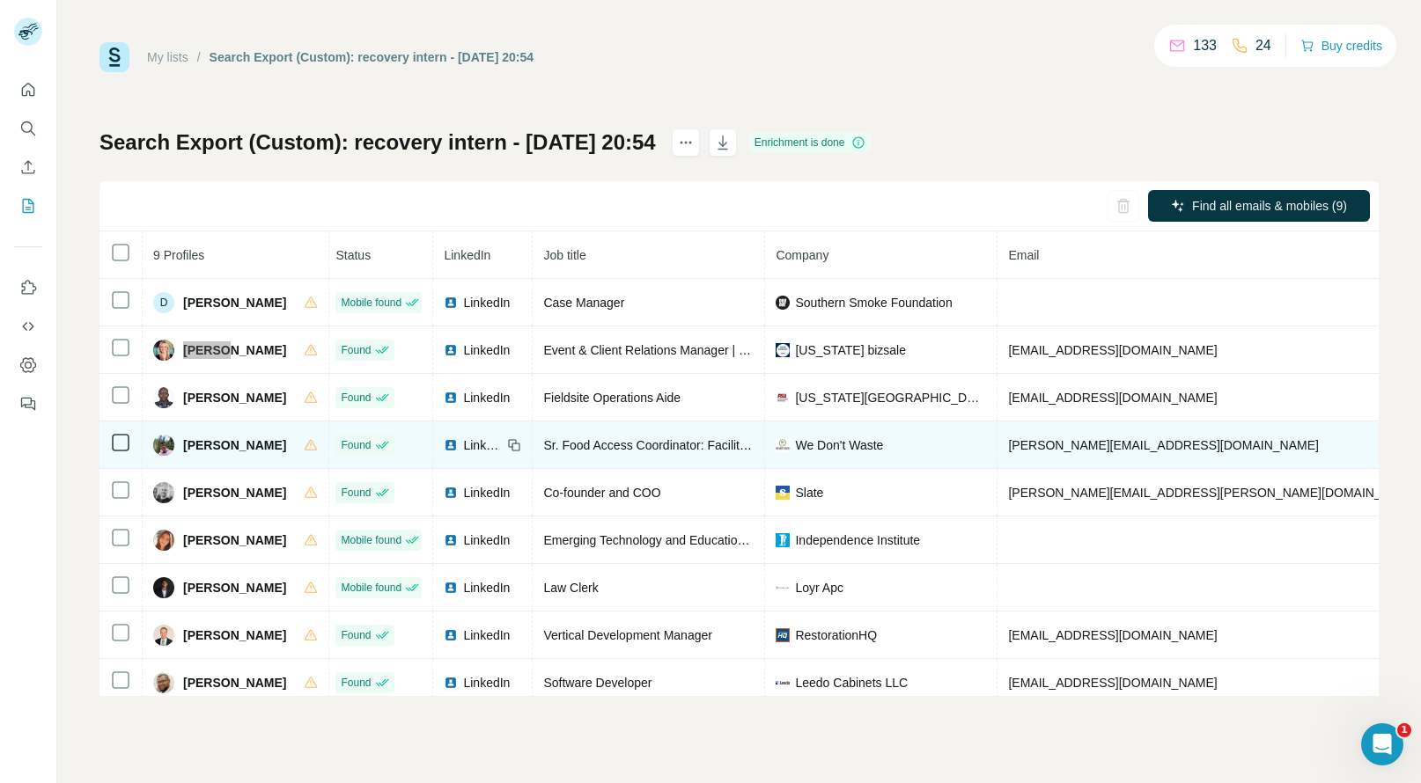
scroll to position [0, 49]
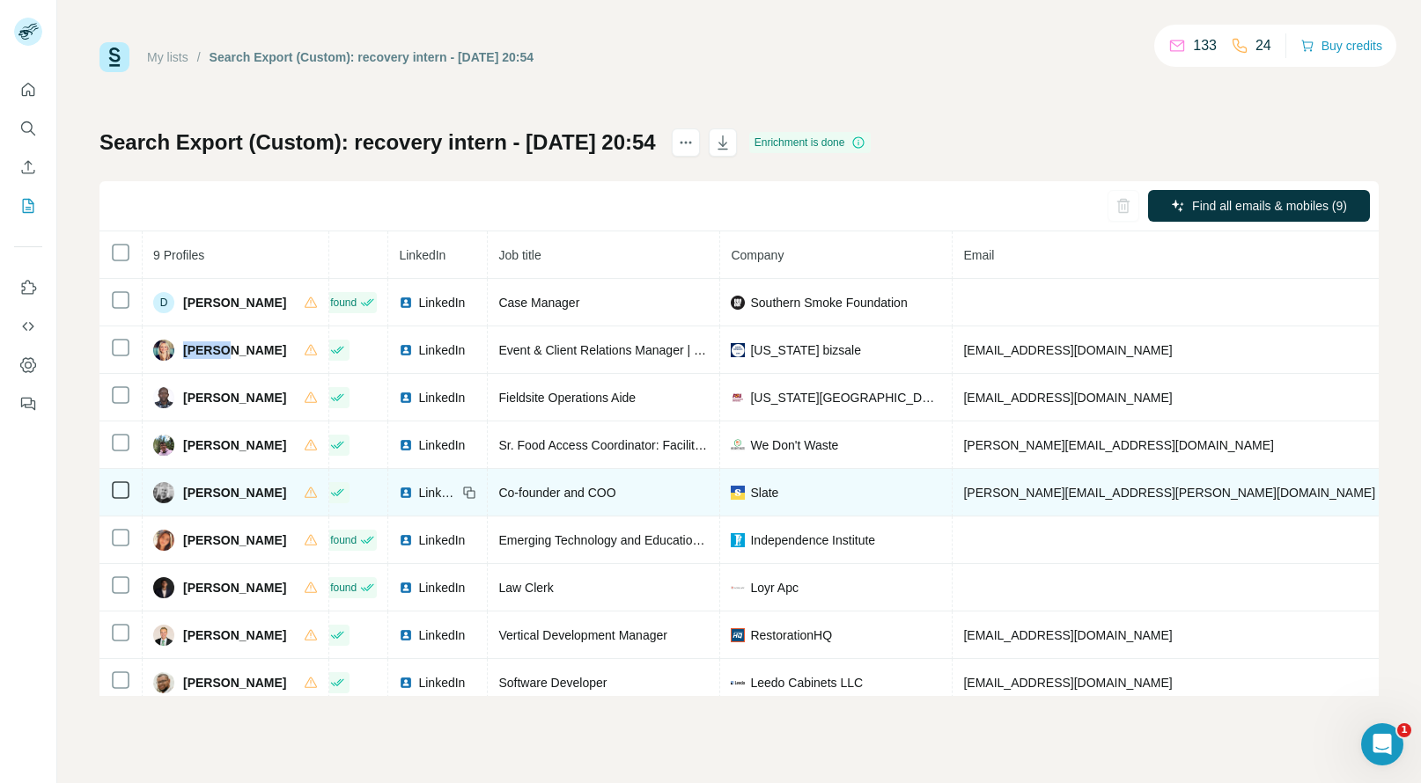
click at [193, 496] on span "Josh Albrecht" at bounding box center [234, 493] width 103 height 18
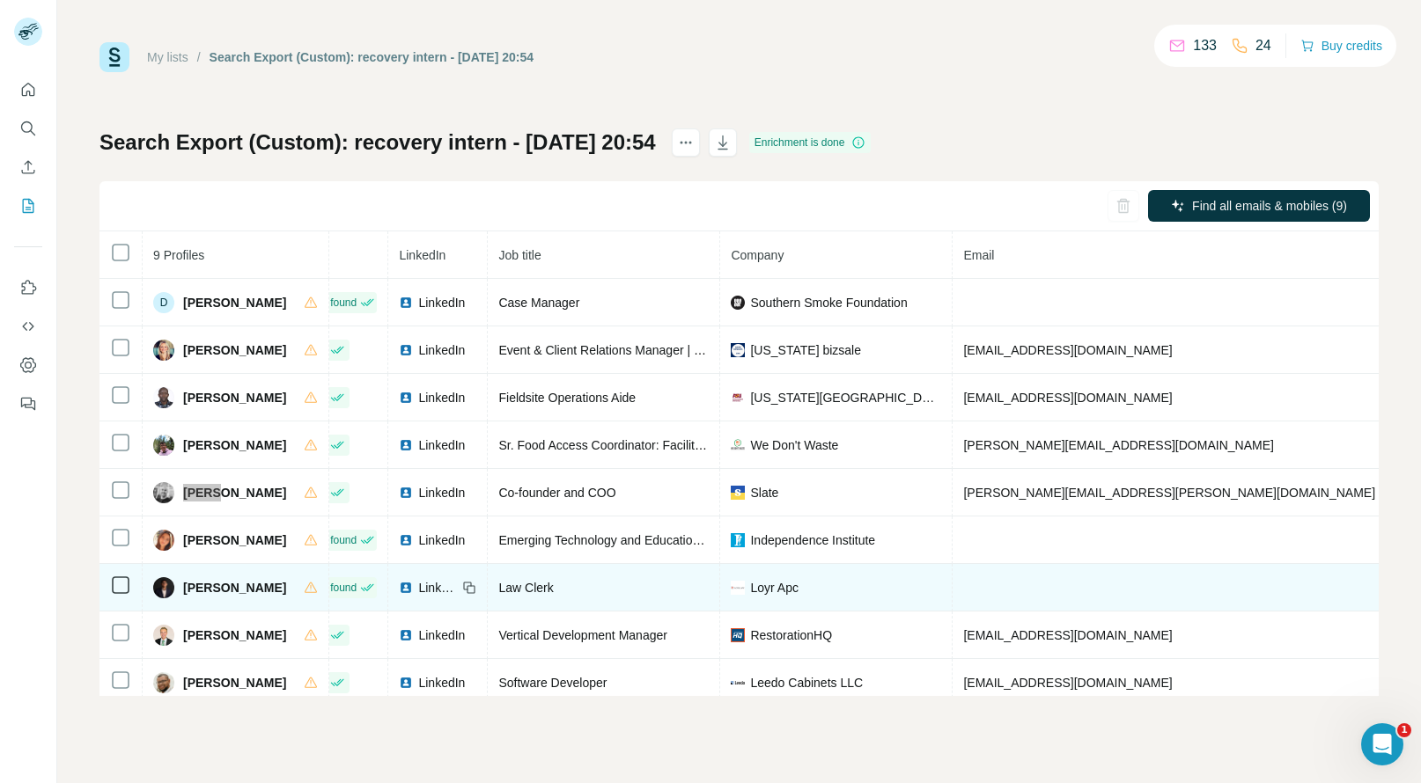
scroll to position [24, 49]
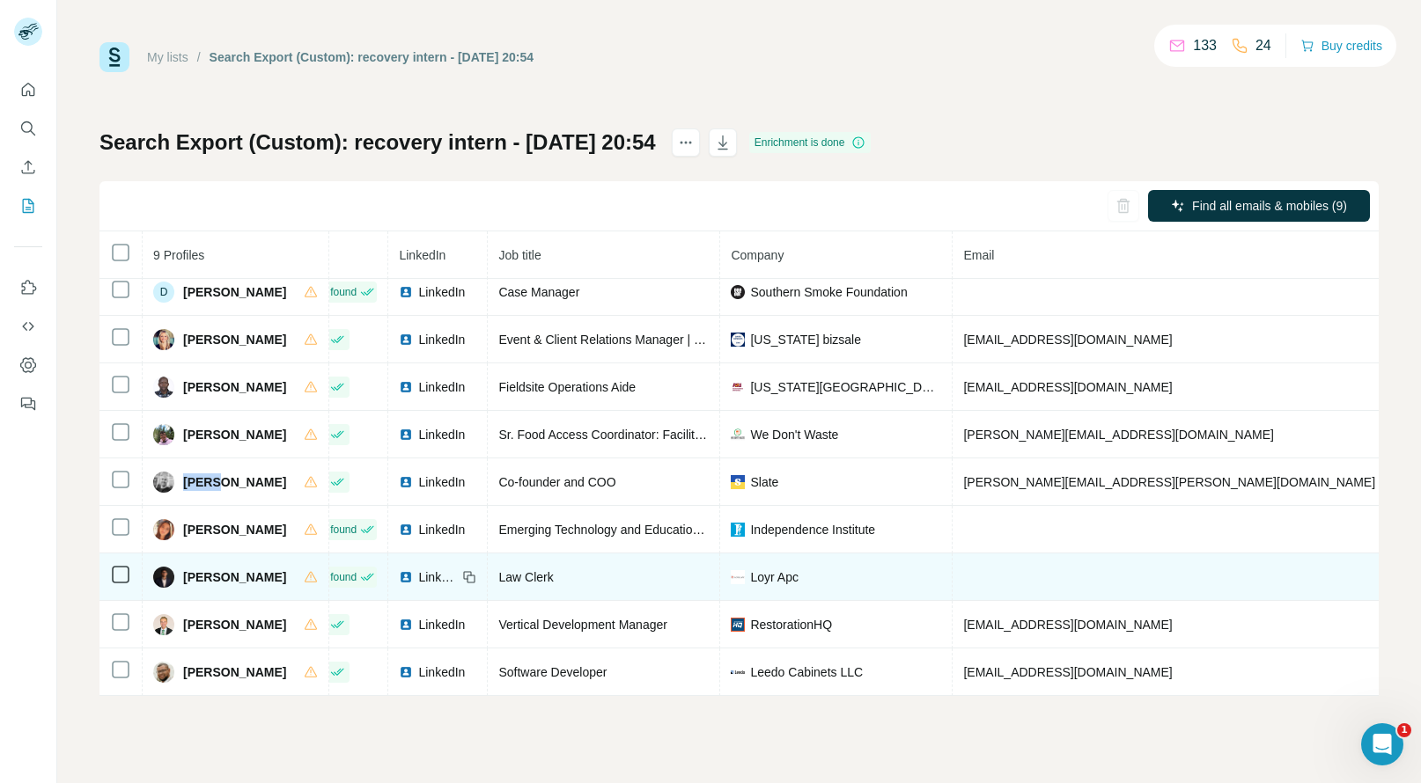
click at [205, 569] on span "Rogelio Molina" at bounding box center [234, 578] width 103 height 18
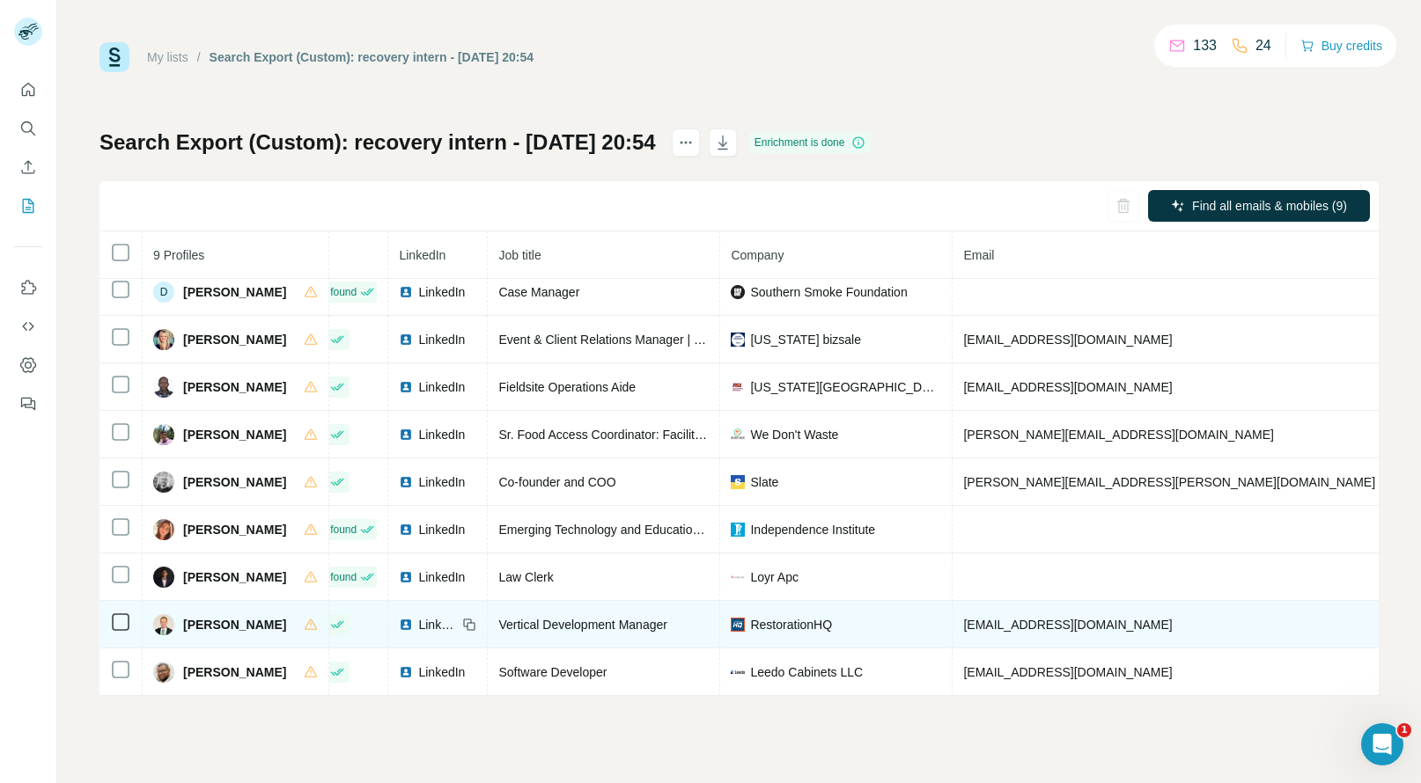
click at [215, 616] on span "Sterling Andrews" at bounding box center [234, 625] width 103 height 18
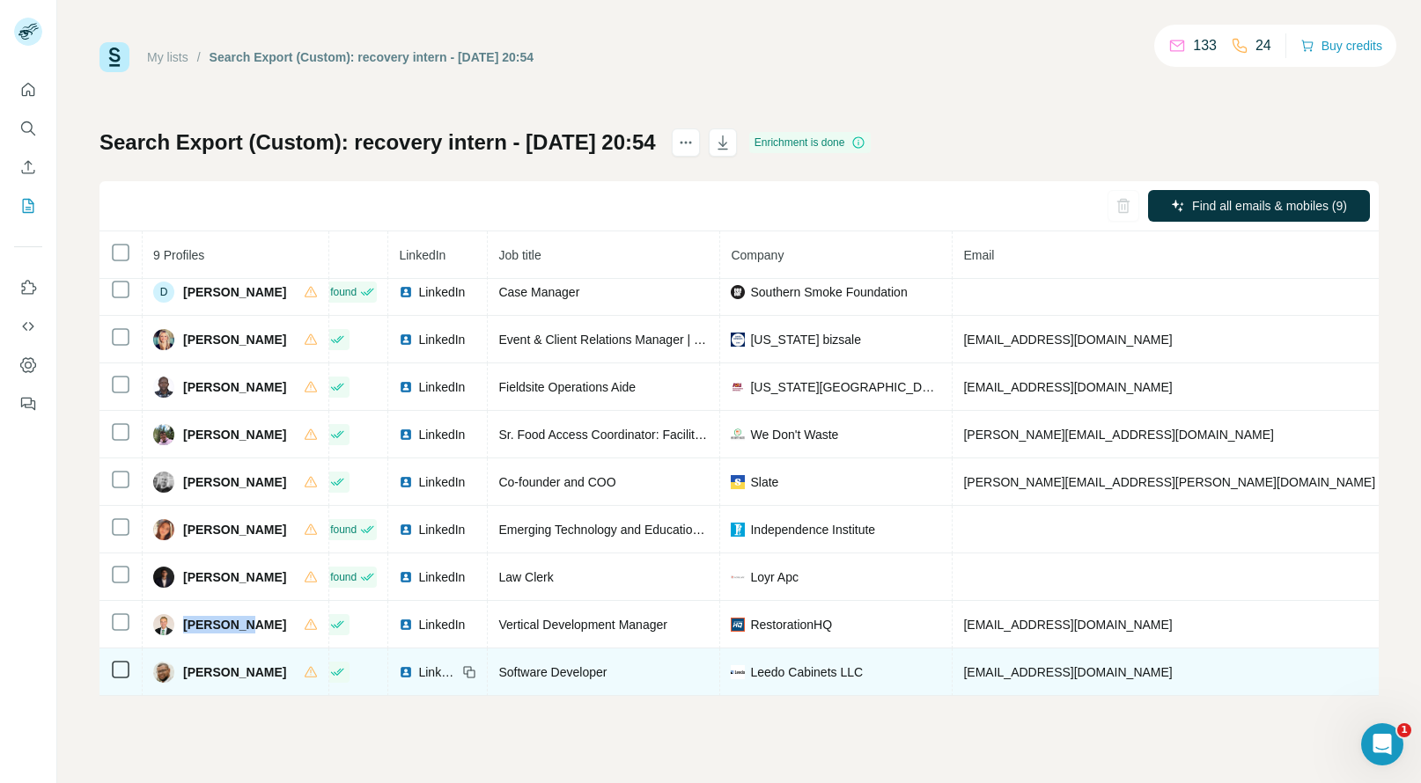
click at [189, 664] on span "William Cameron" at bounding box center [234, 673] width 103 height 18
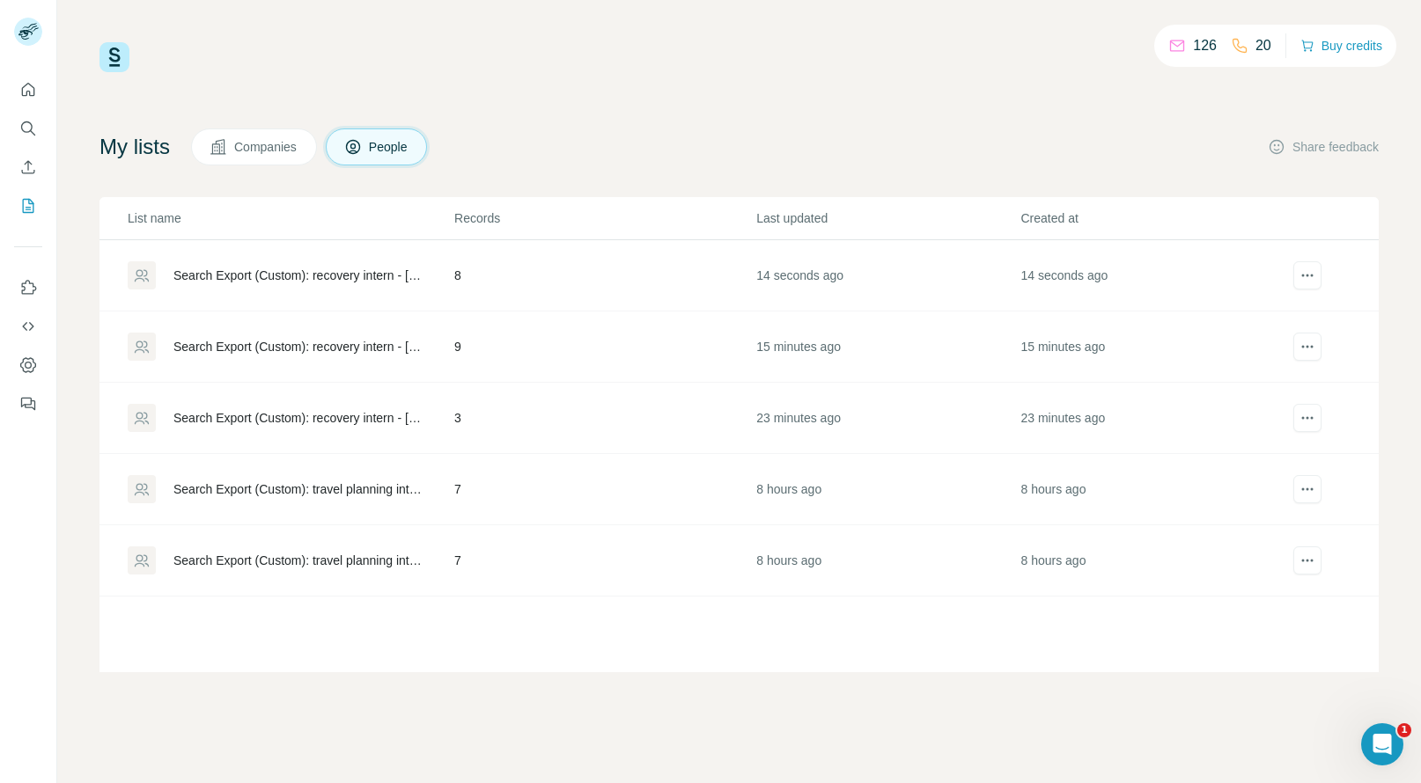
click at [810, 288] on td "14 seconds ago" at bounding box center [887, 275] width 264 height 71
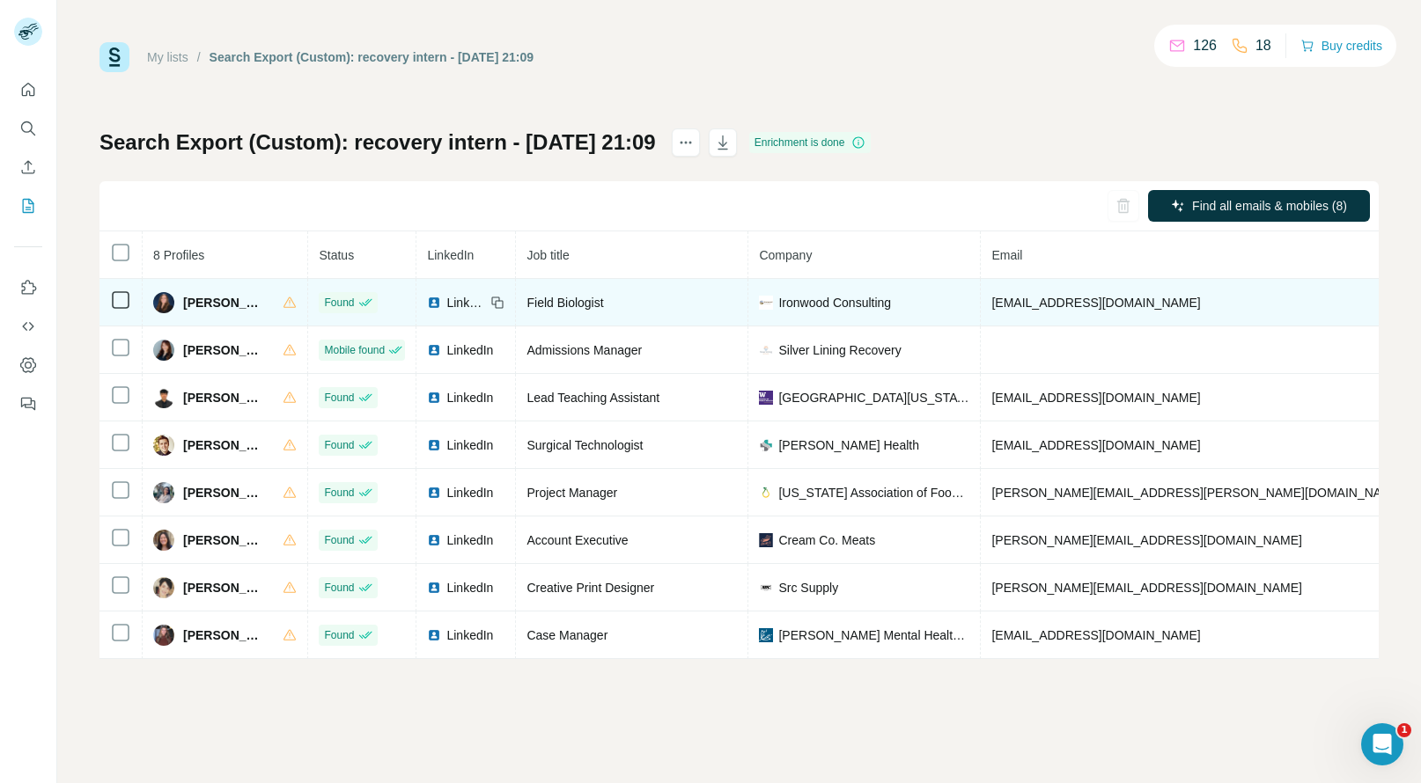
click at [216, 303] on span "Cicely Luna" at bounding box center [224, 303] width 82 height 18
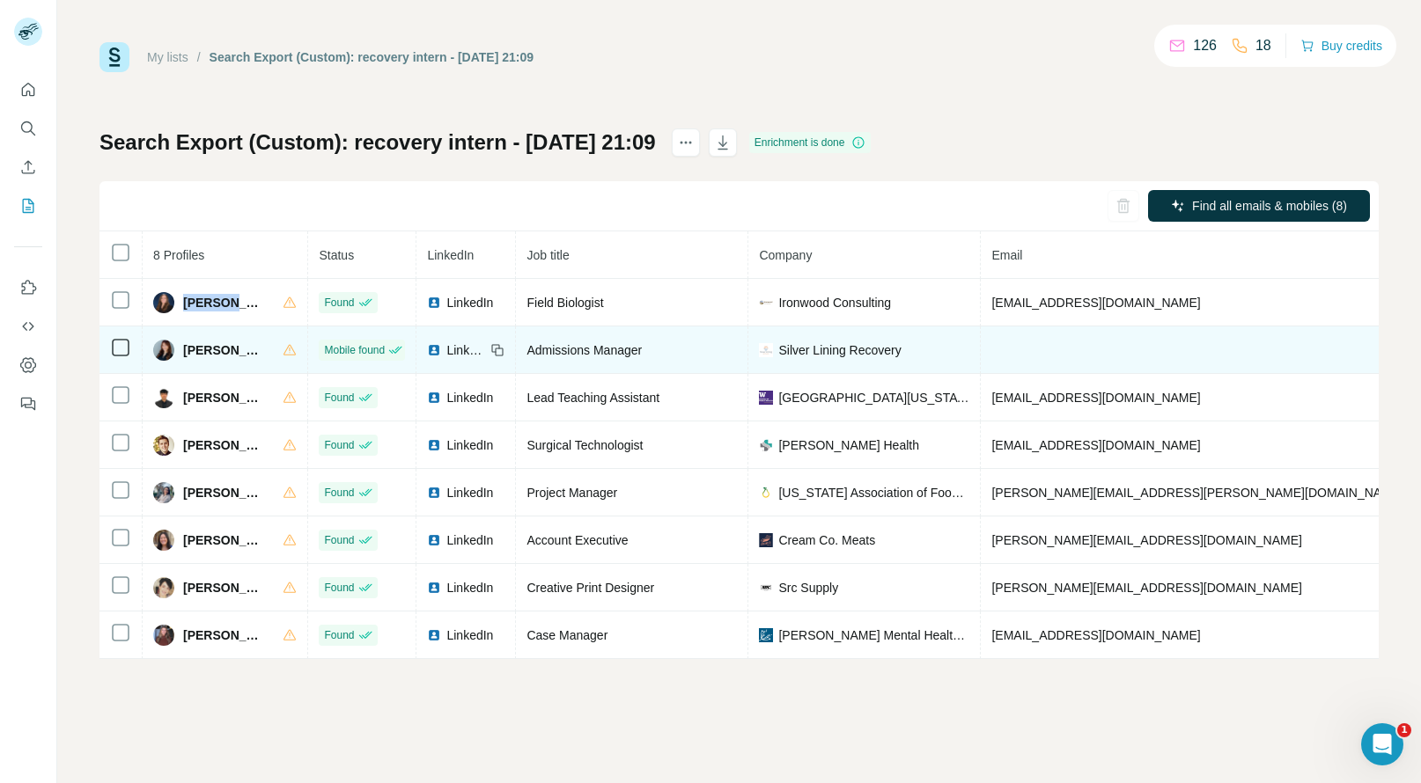
click at [182, 348] on div "Kelly Tanacea" at bounding box center [209, 350] width 112 height 21
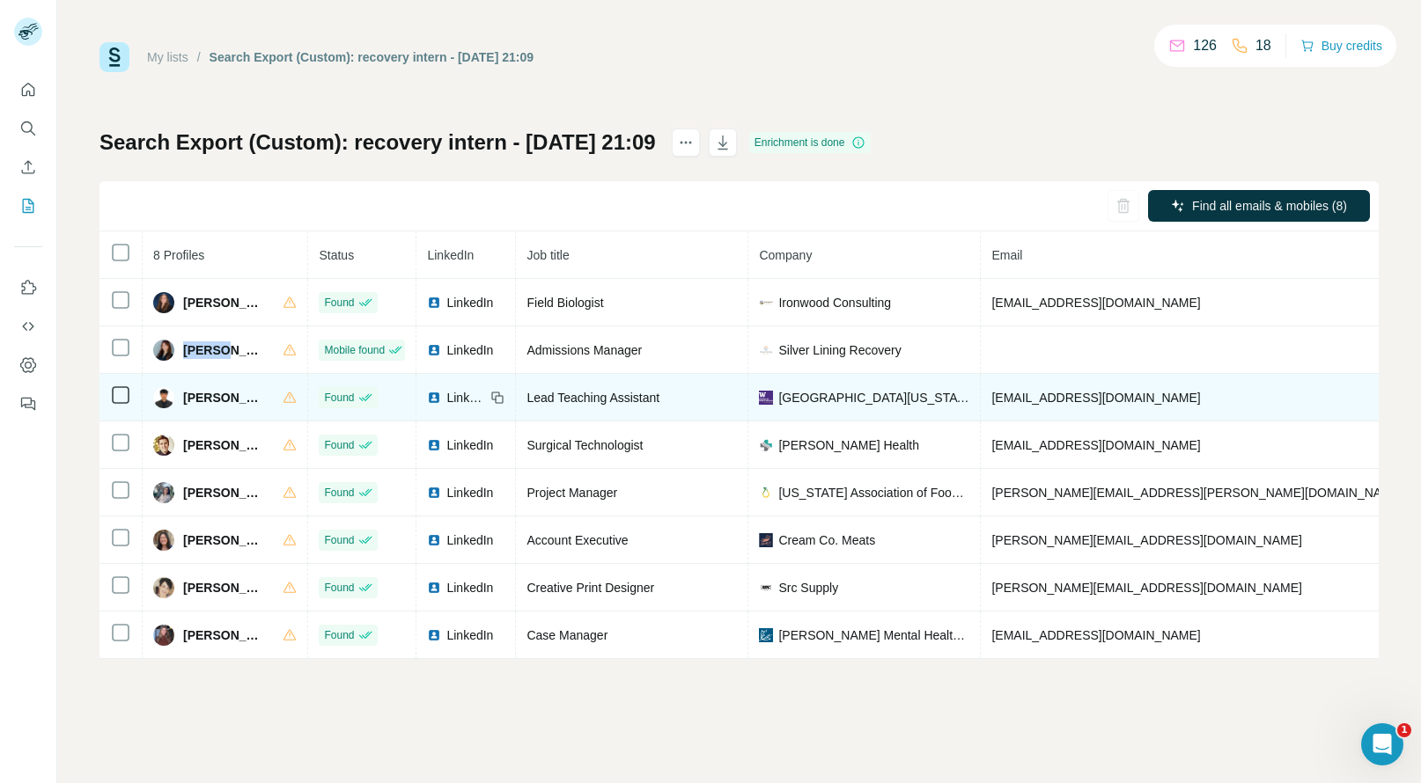
click at [196, 404] on span "Mihir Sharma" at bounding box center [224, 398] width 82 height 18
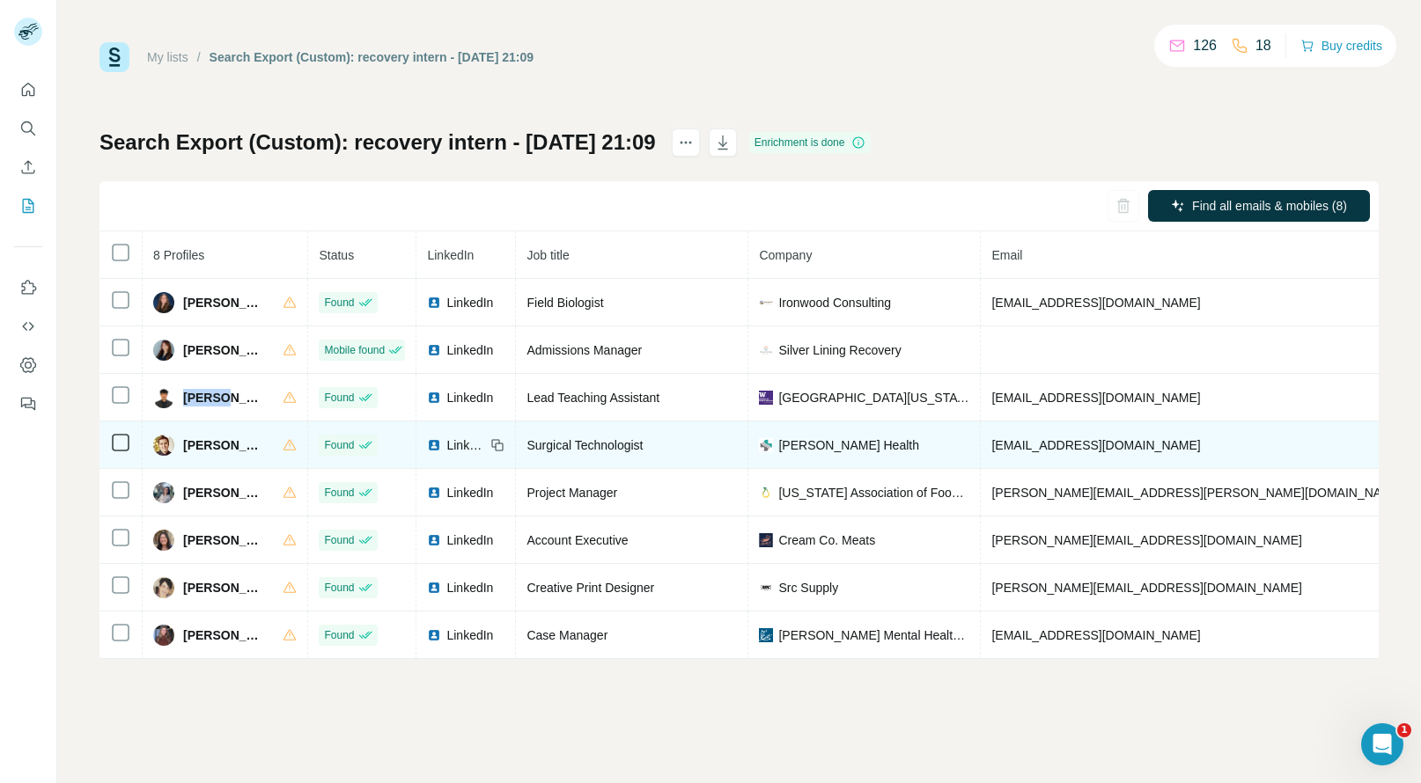
click at [196, 442] on span "Mike Ratto" at bounding box center [224, 446] width 82 height 18
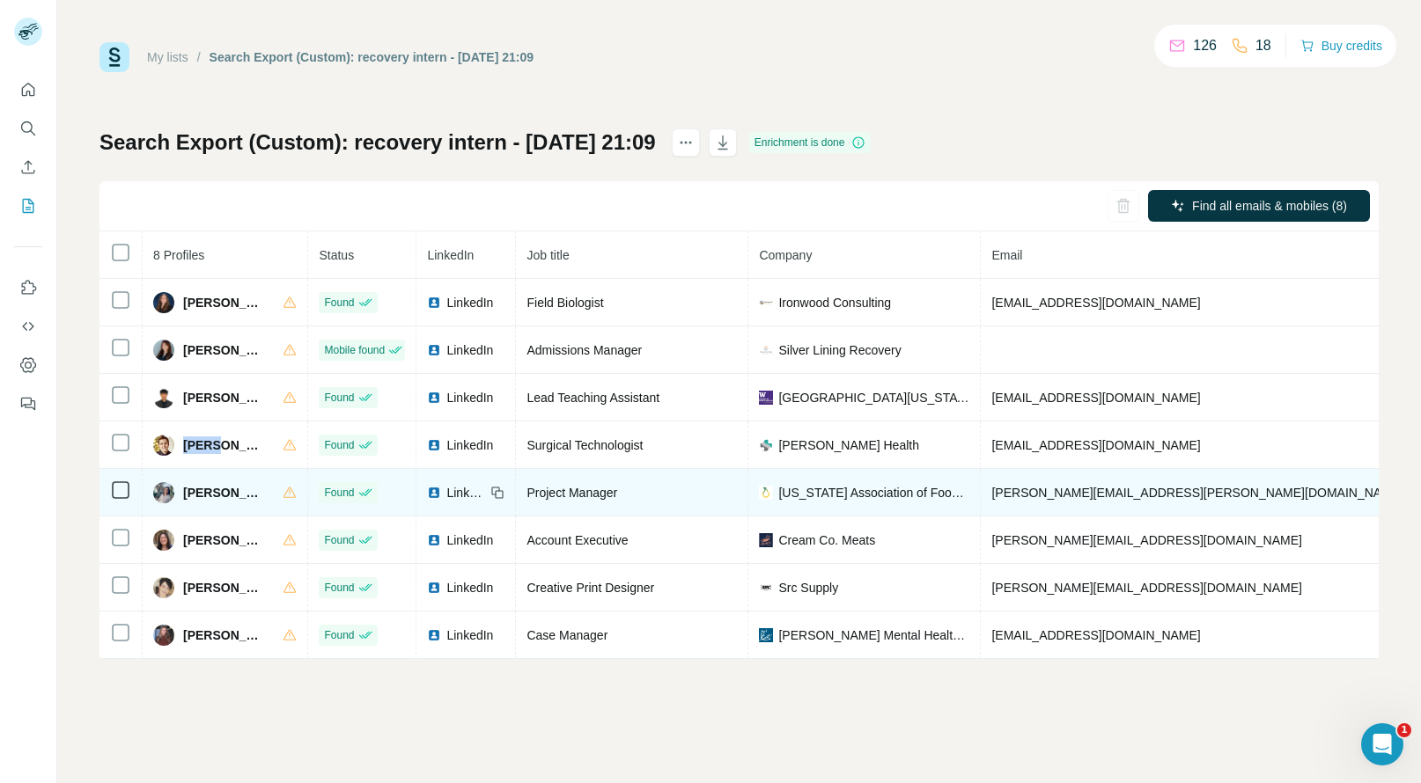
click at [188, 484] on span "Pilar Marin" at bounding box center [224, 493] width 82 height 18
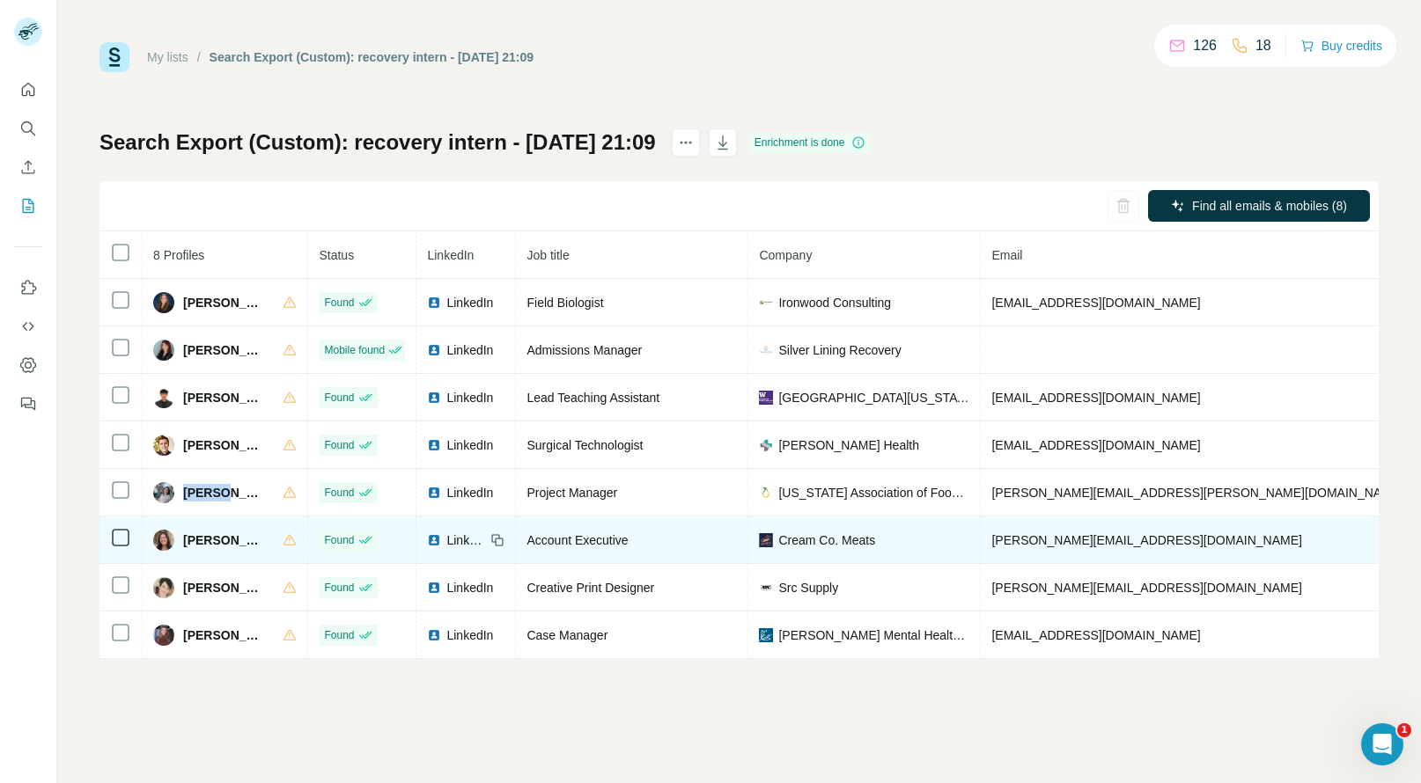
click at [189, 541] on span "Sarah Brecher" at bounding box center [224, 541] width 82 height 18
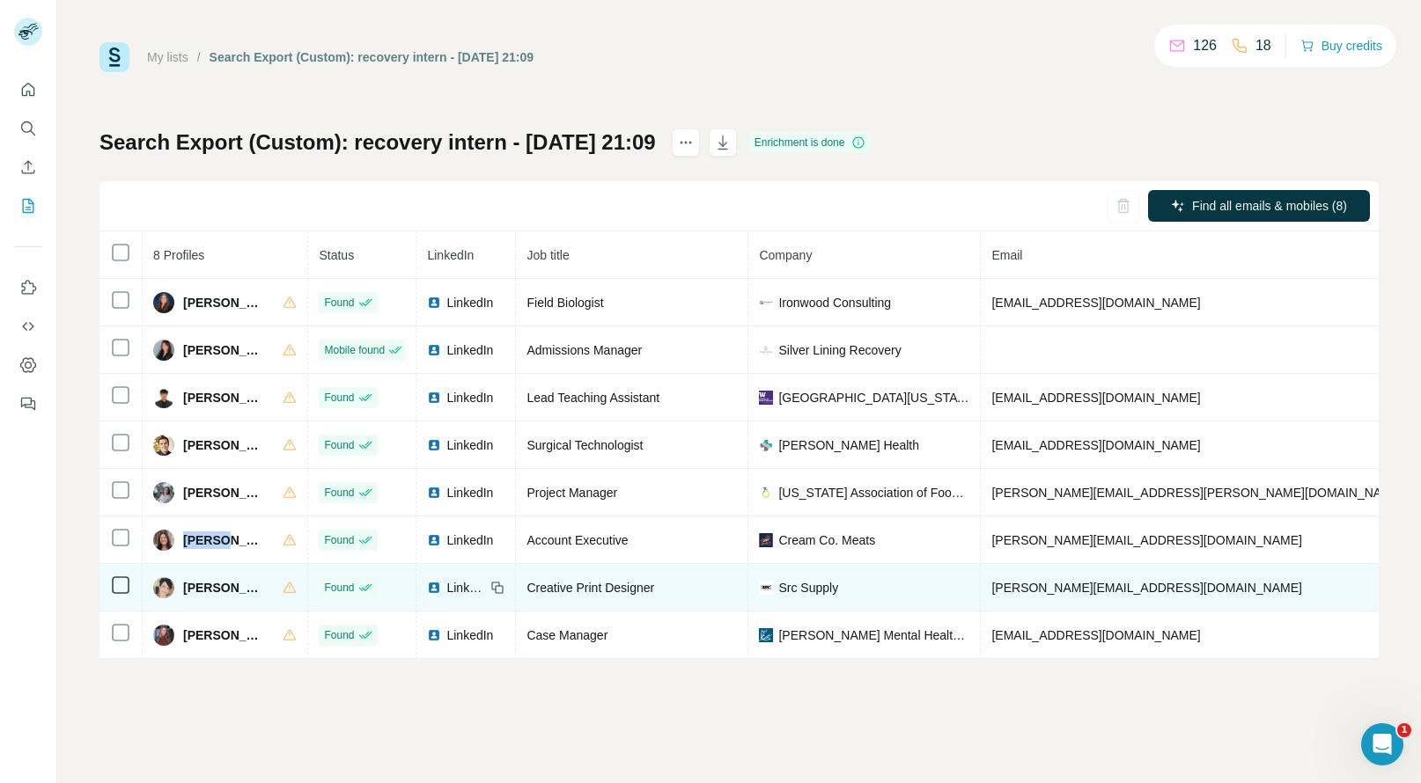
click at [195, 589] on span "Shannon Hollander" at bounding box center [224, 588] width 82 height 18
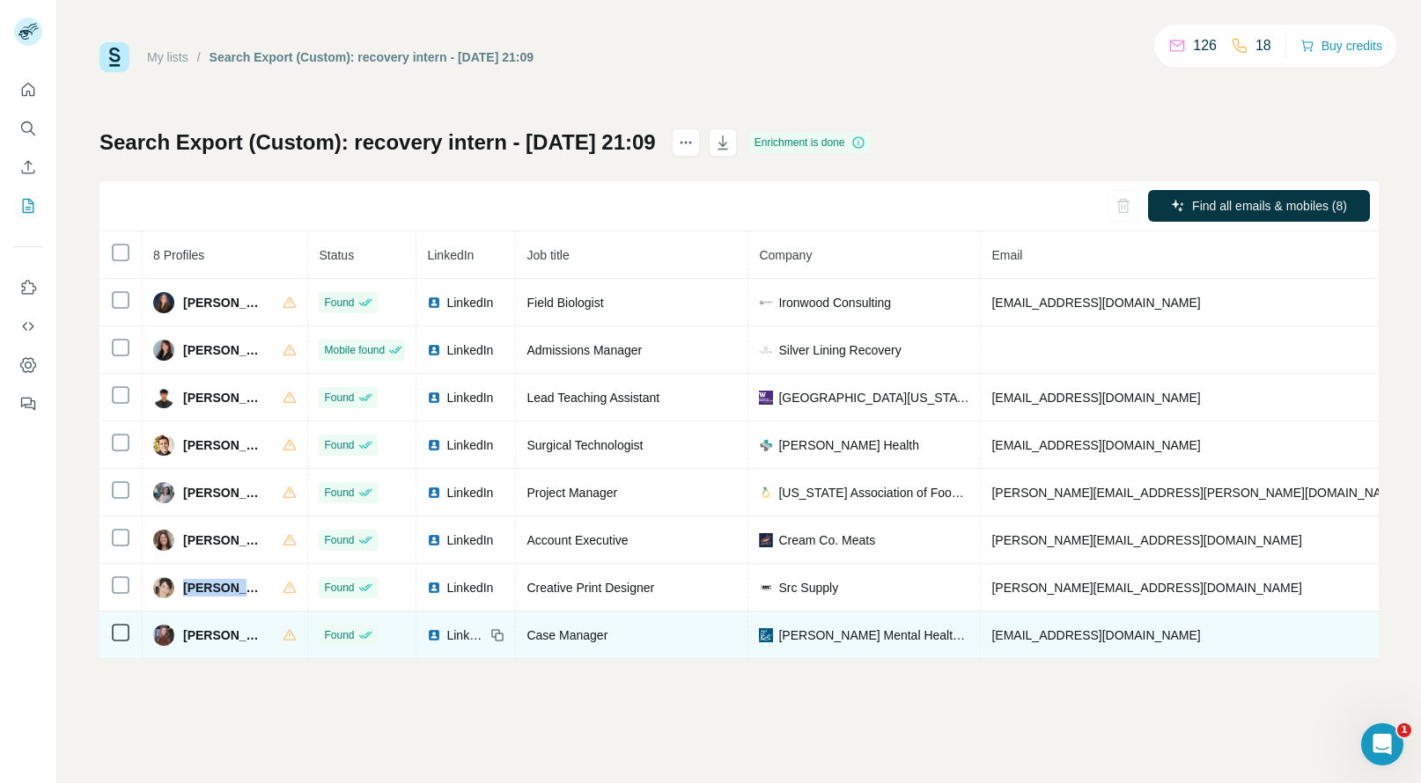
click at [208, 636] on span "Valerie Gooch" at bounding box center [224, 636] width 82 height 18
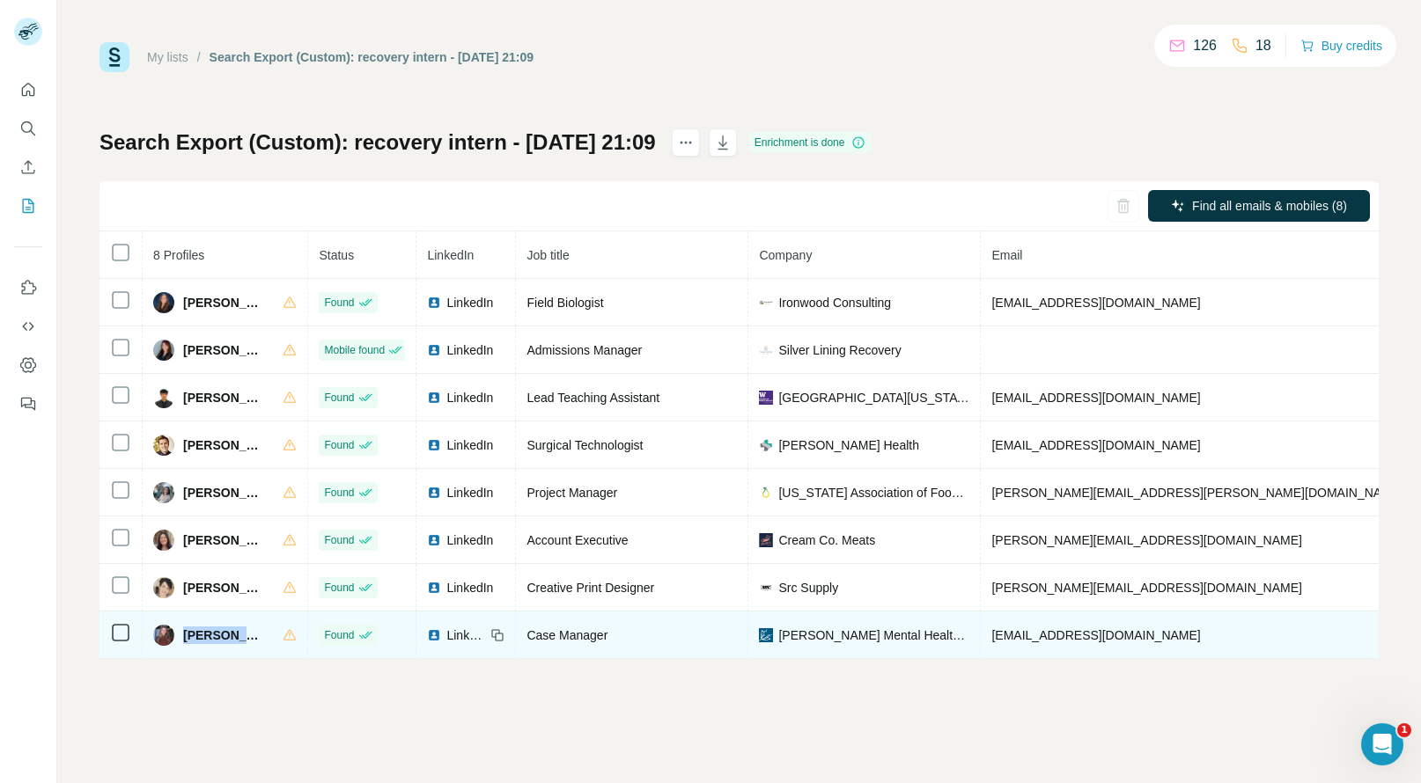
click at [208, 636] on span "Valerie Gooch" at bounding box center [224, 636] width 82 height 18
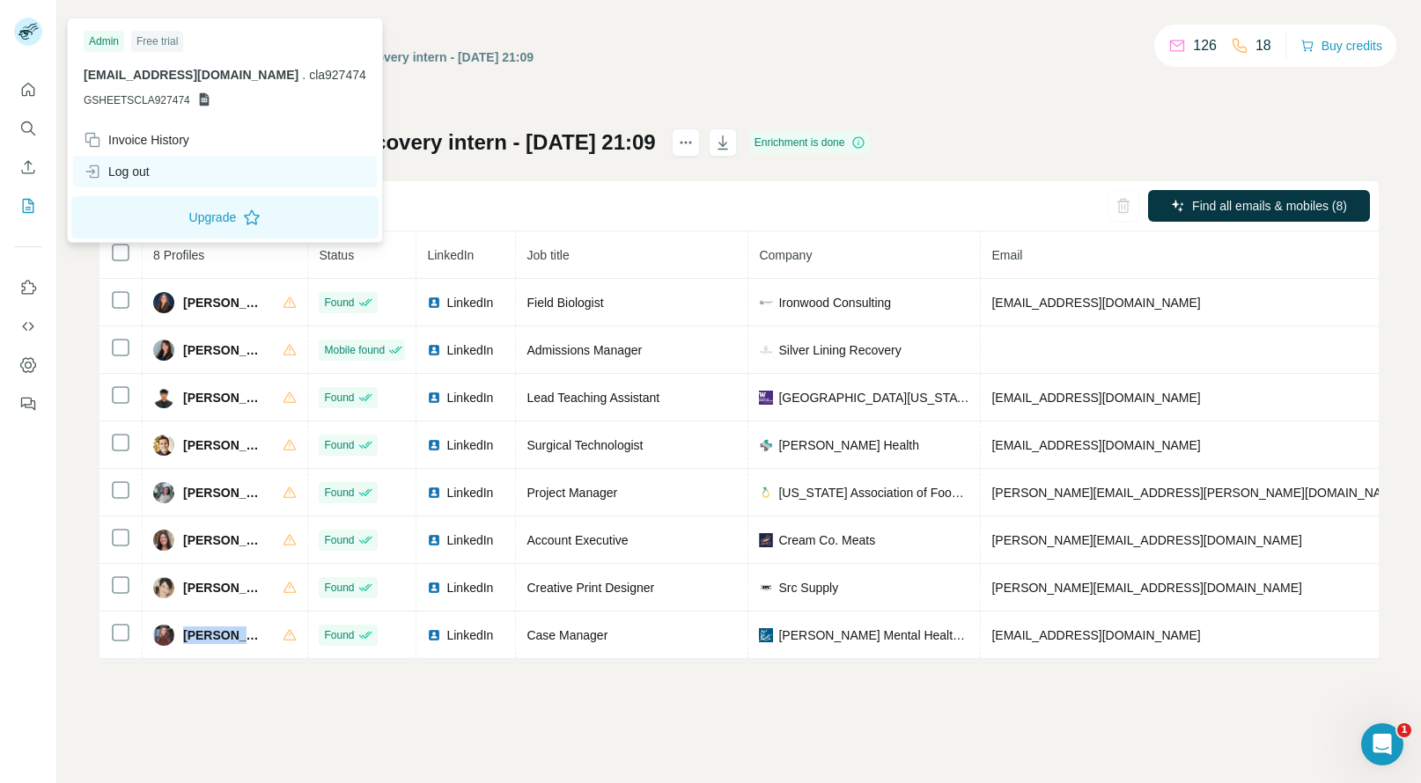
click at [150, 177] on div "Log out" at bounding box center [117, 172] width 66 height 18
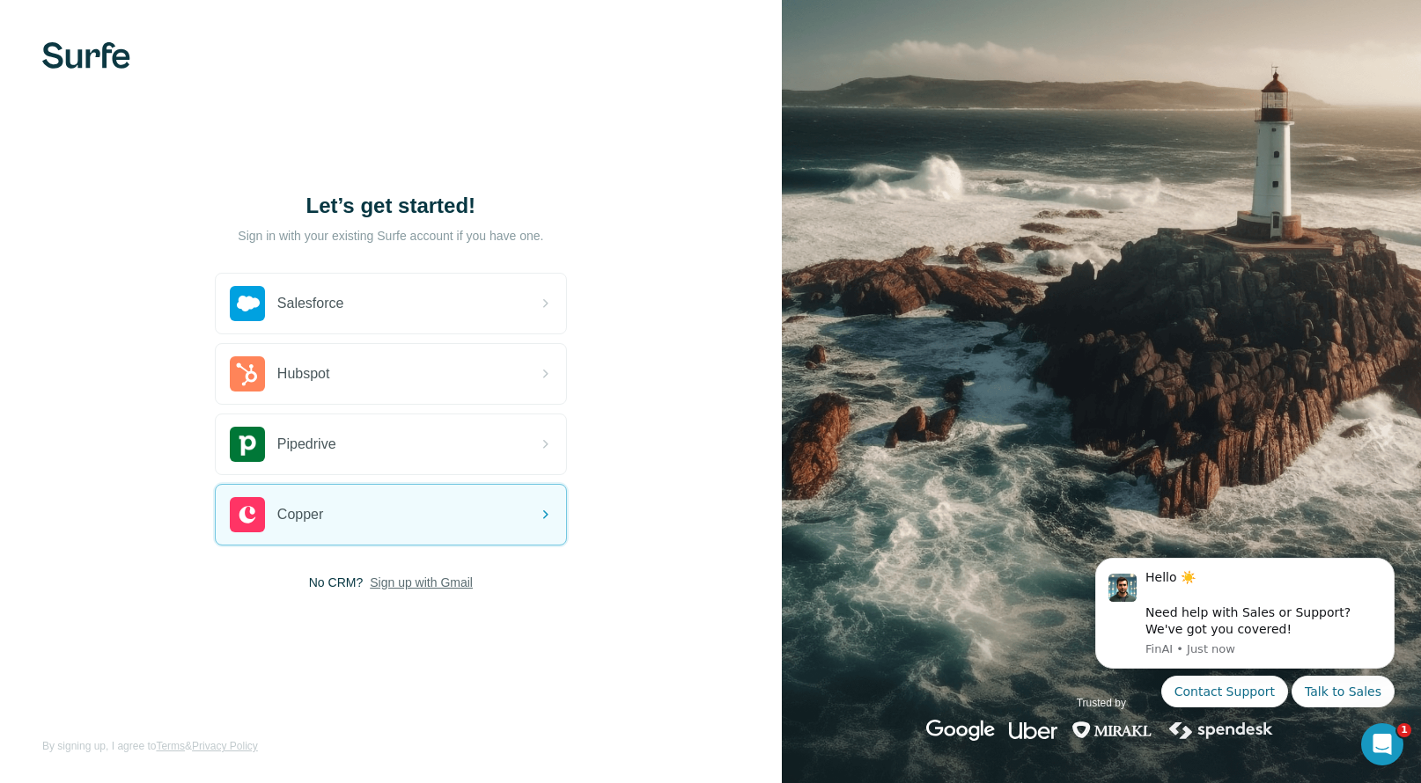
click at [413, 581] on span "Sign up with Gmail" at bounding box center [421, 583] width 103 height 18
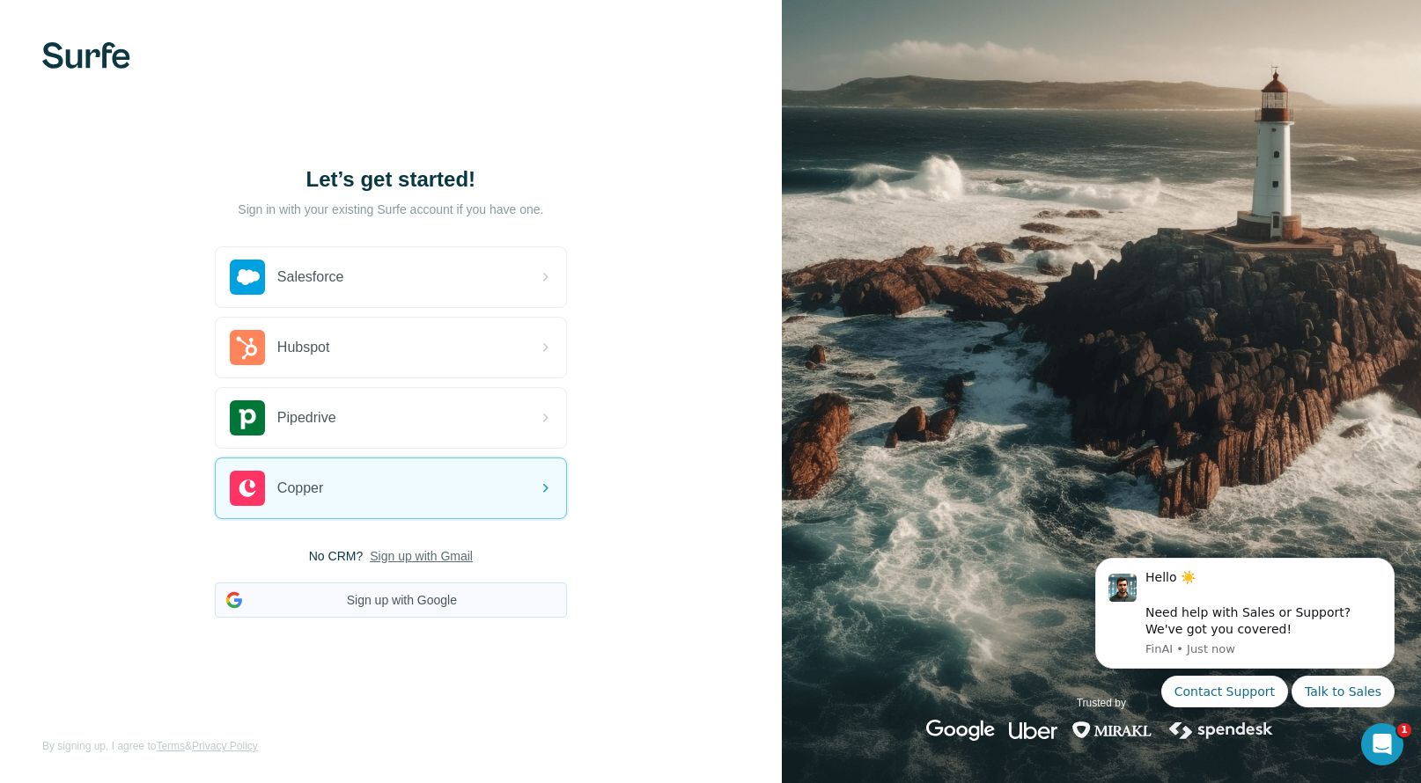
click at [384, 616] on button "Sign up with Google" at bounding box center [391, 600] width 352 height 35
